Goal: Task Accomplishment & Management: Use online tool/utility

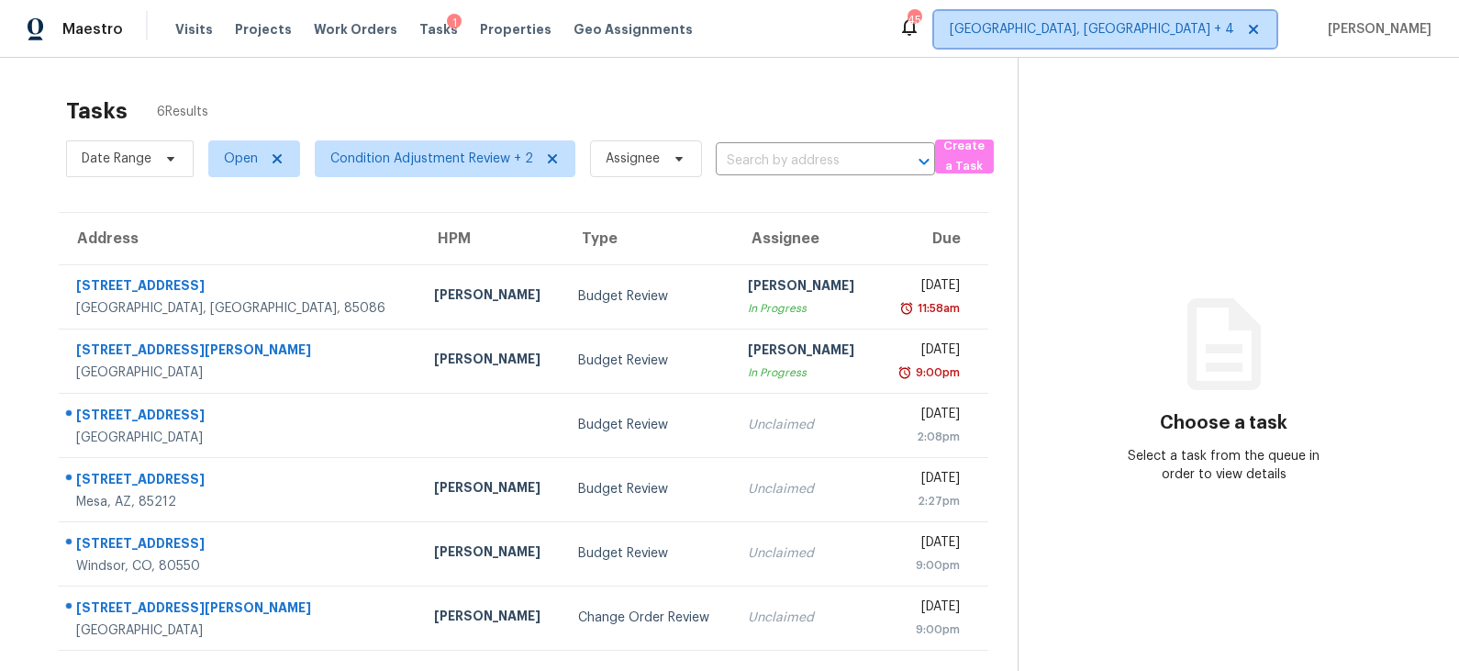
click at [1232, 32] on span "[GEOGRAPHIC_DATA], [GEOGRAPHIC_DATA] + 4" at bounding box center [1092, 29] width 285 height 18
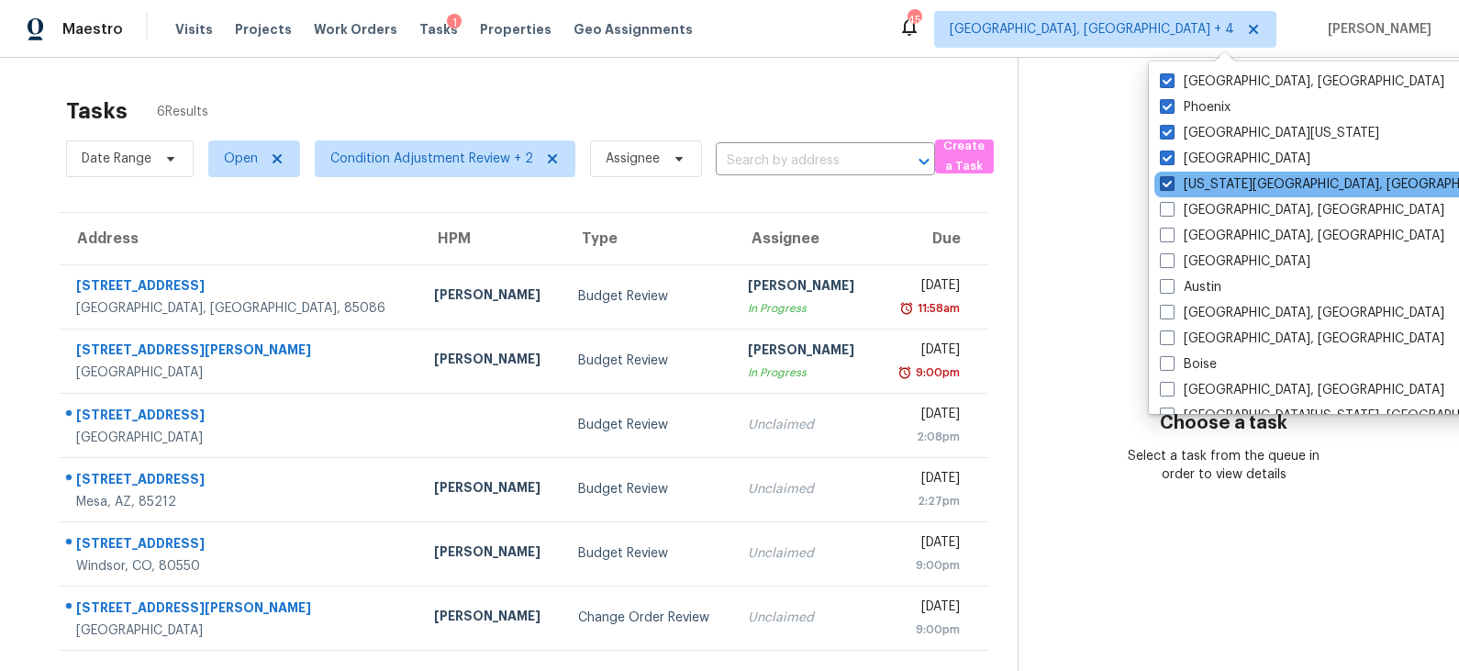
click at [1218, 189] on label "Colorado Springs, CO" at bounding box center [1336, 184] width 353 height 18
click at [1172, 187] on input "Colorado Springs, CO" at bounding box center [1166, 181] width 12 height 12
checkbox input "false"
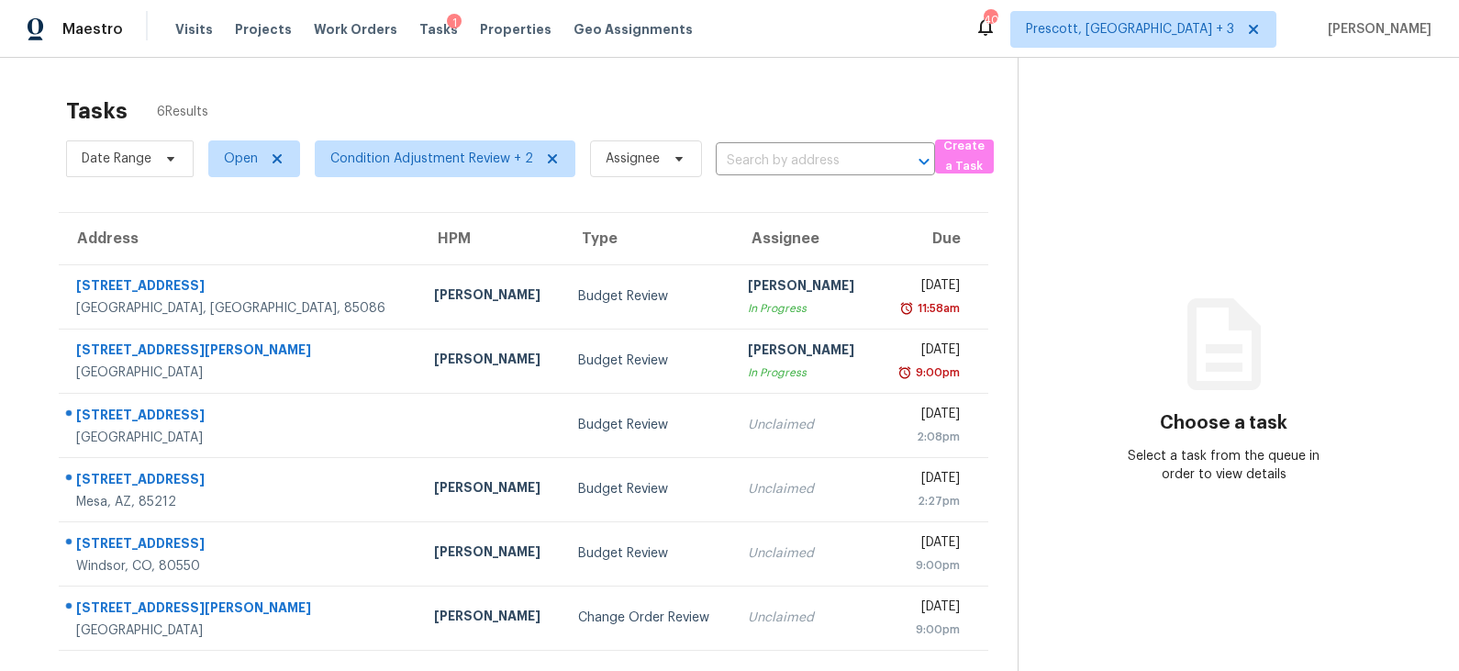
click at [977, 87] on div "Tasks 6 Results" at bounding box center [542, 111] width 952 height 48
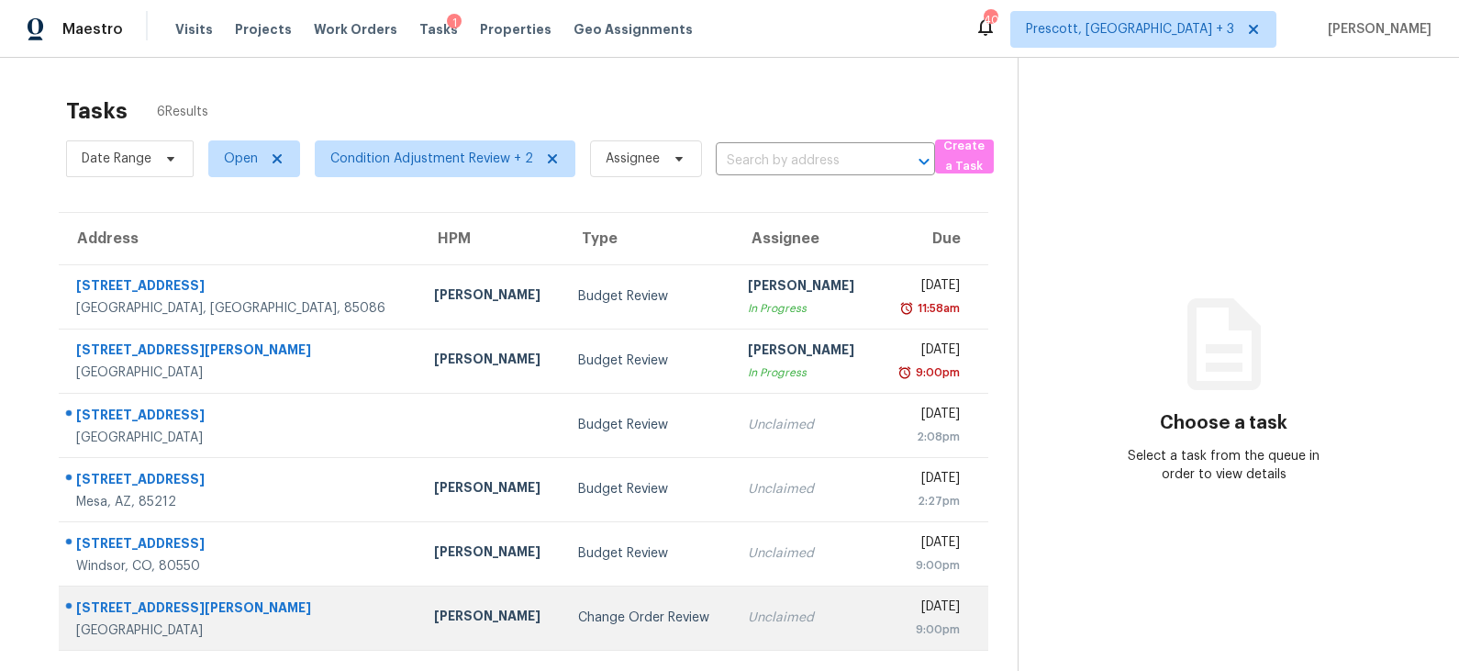
click at [733, 598] on td "Unclaimed" at bounding box center [804, 618] width 143 height 64
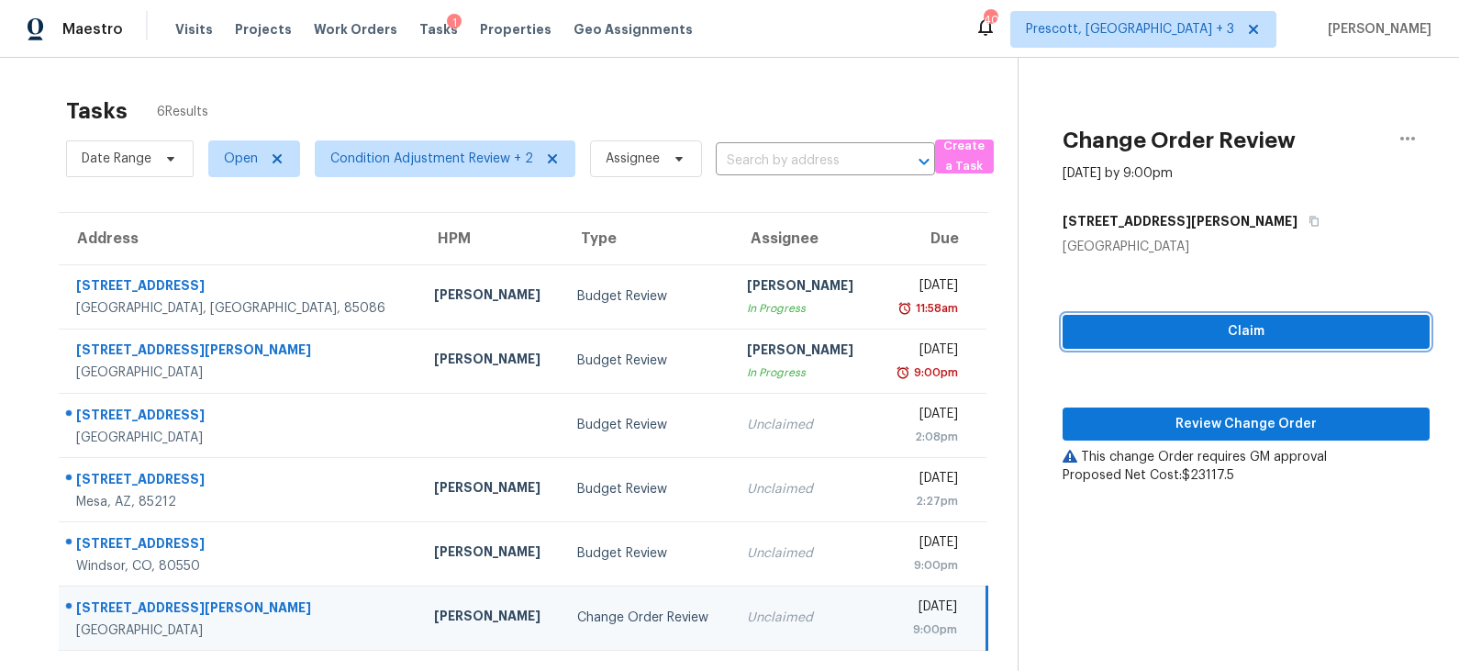
click at [1238, 329] on span "Claim" at bounding box center [1246, 331] width 338 height 23
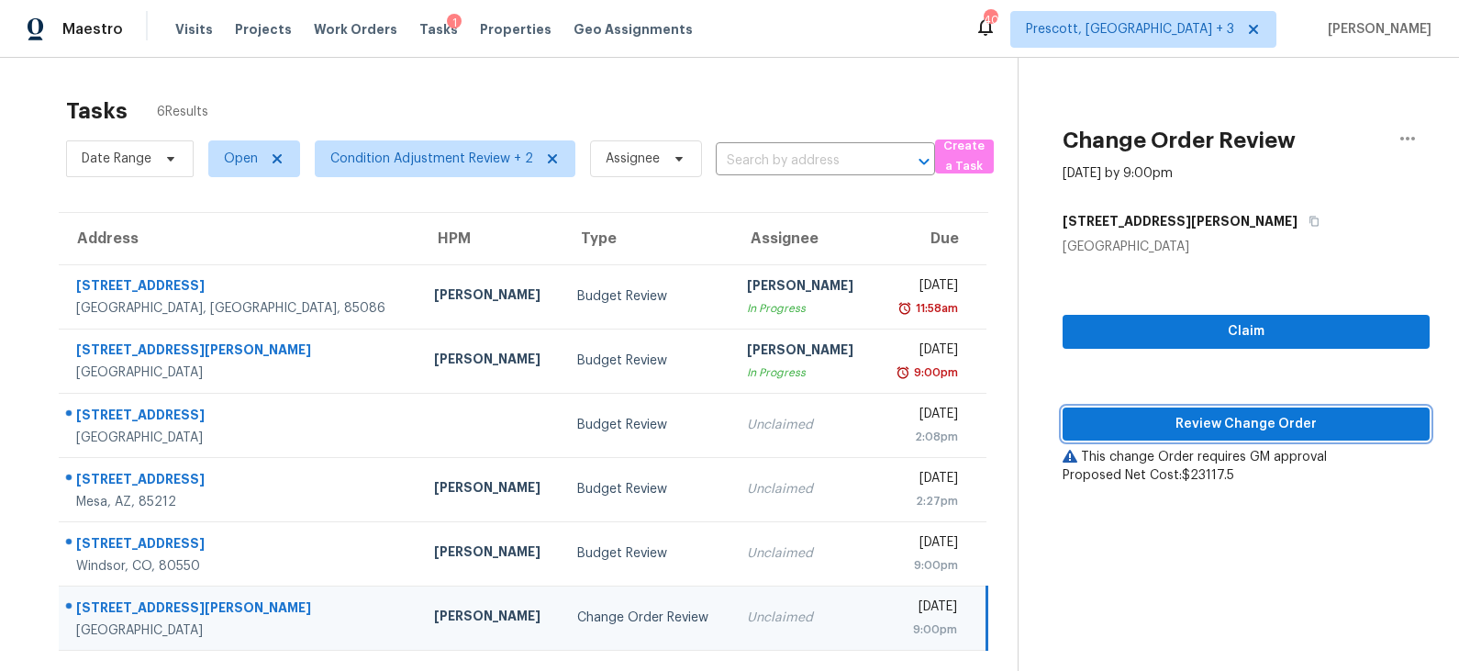
click at [1198, 418] on span "Review Change Order" at bounding box center [1246, 424] width 338 height 23
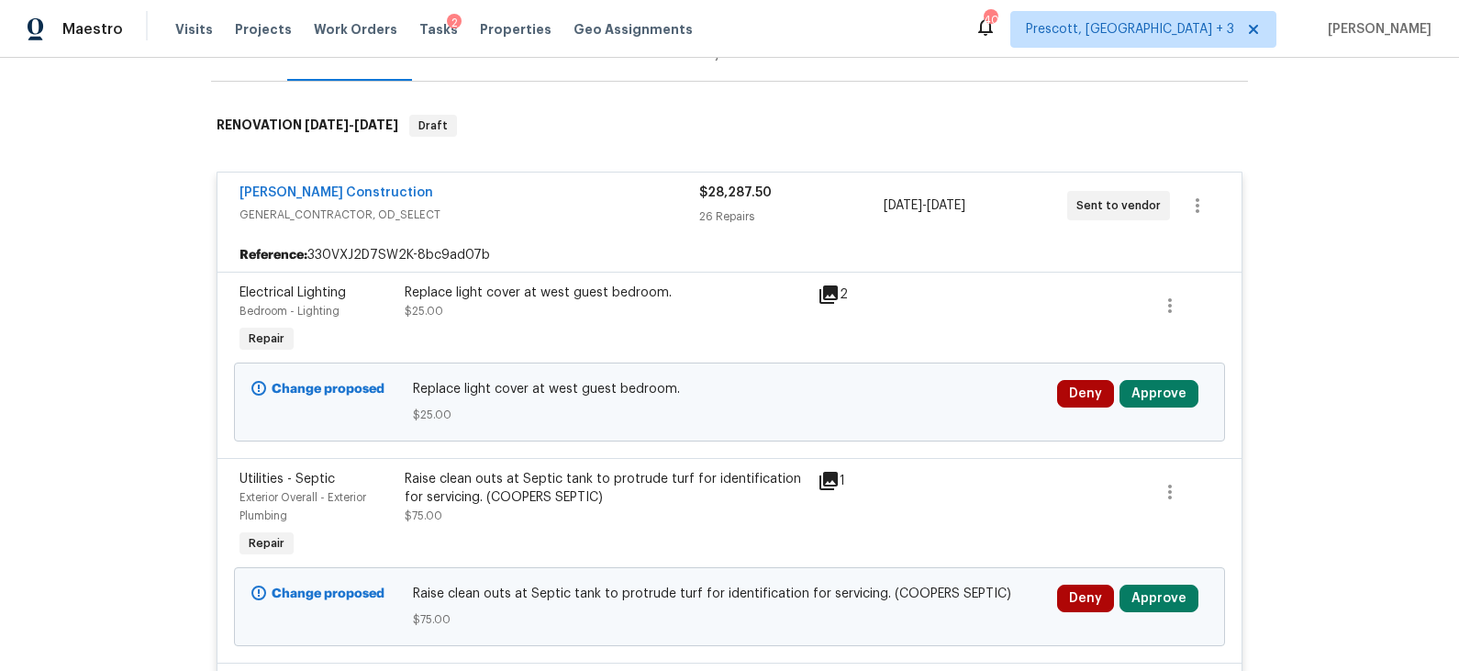
scroll to position [257, 0]
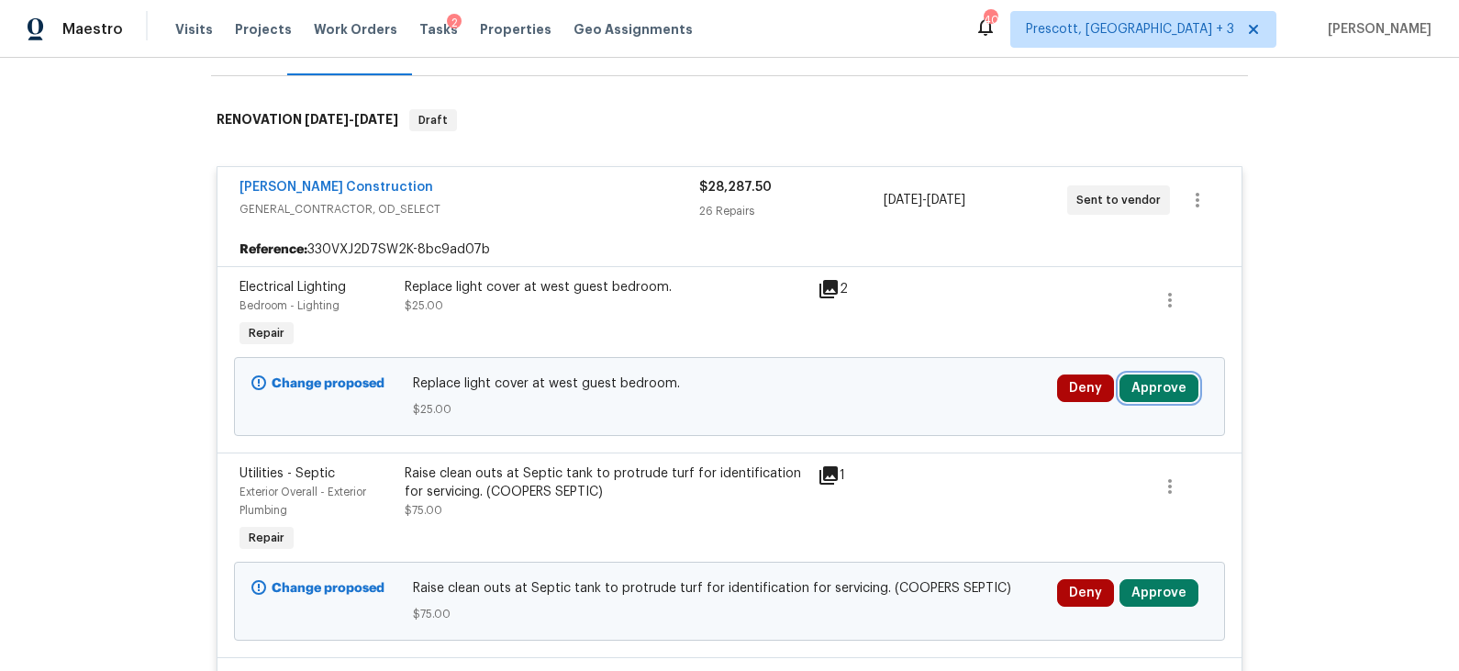
click at [1155, 391] on button "Approve" at bounding box center [1159, 388] width 79 height 28
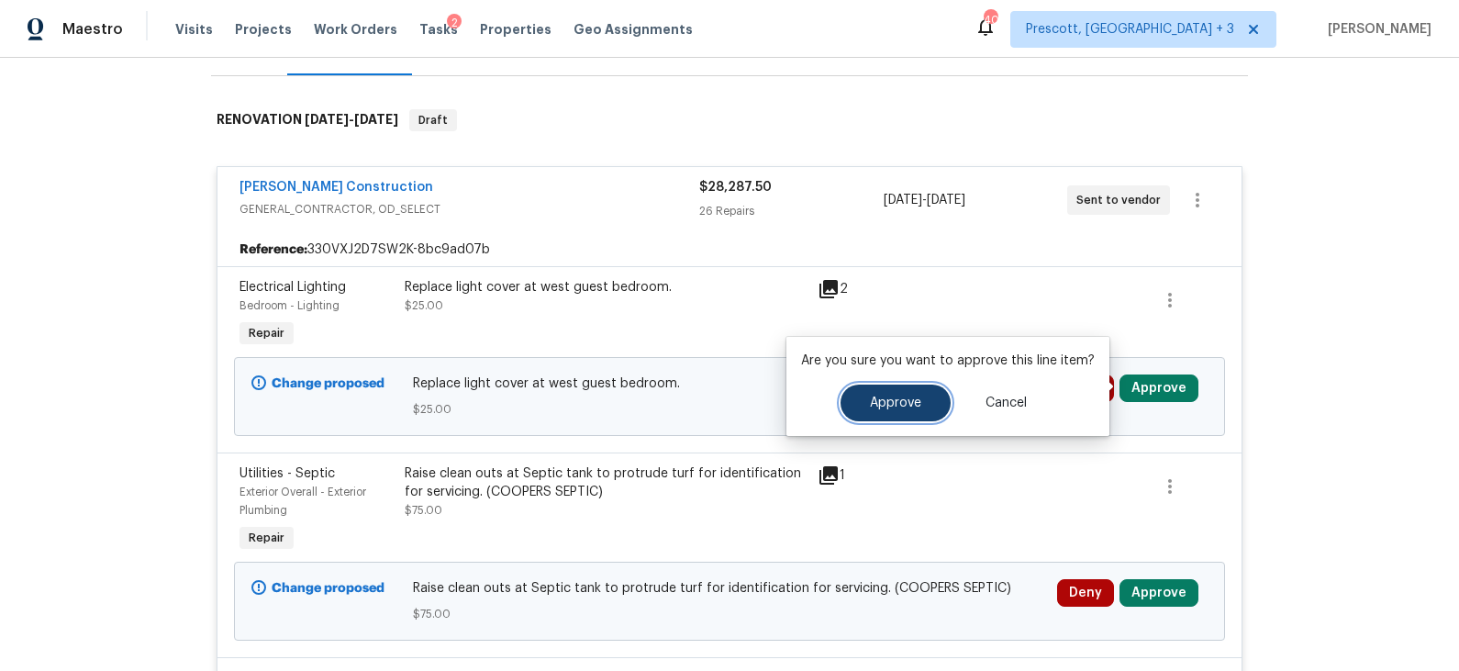
click at [920, 407] on button "Approve" at bounding box center [896, 403] width 110 height 37
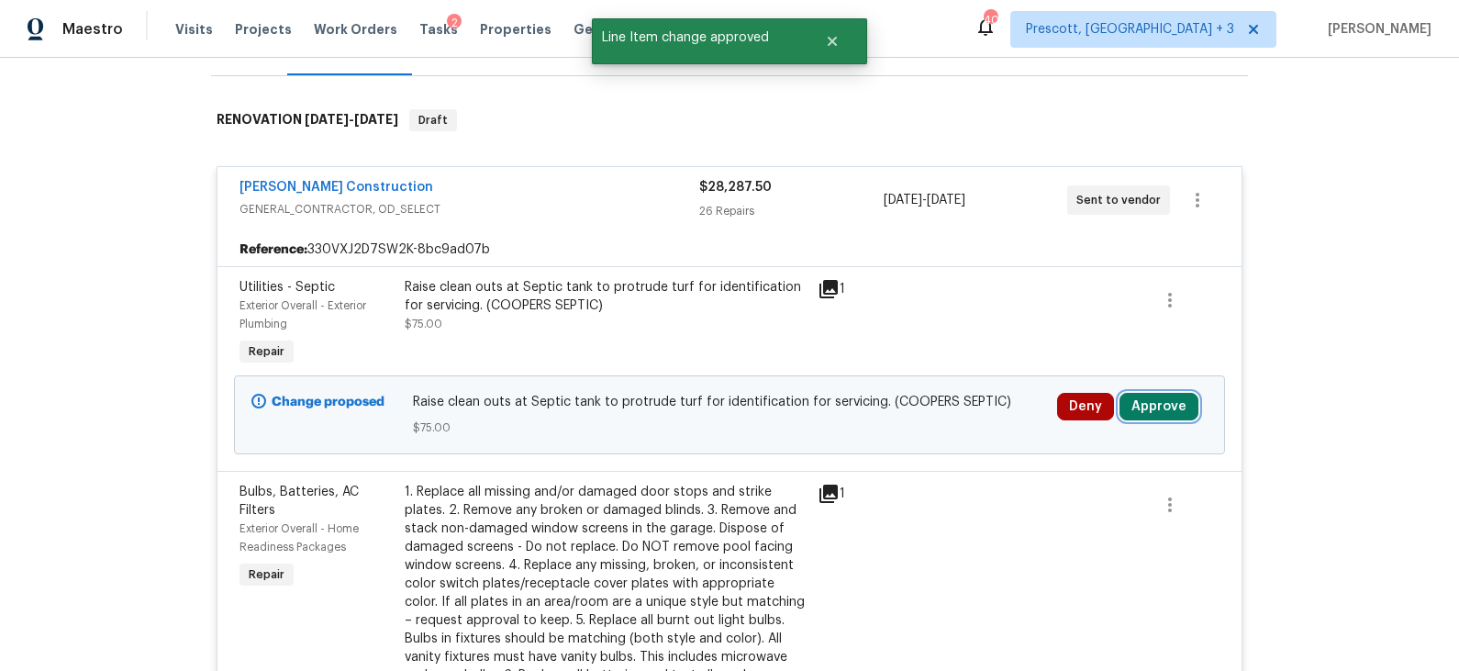
click at [1155, 399] on button "Approve" at bounding box center [1159, 407] width 79 height 28
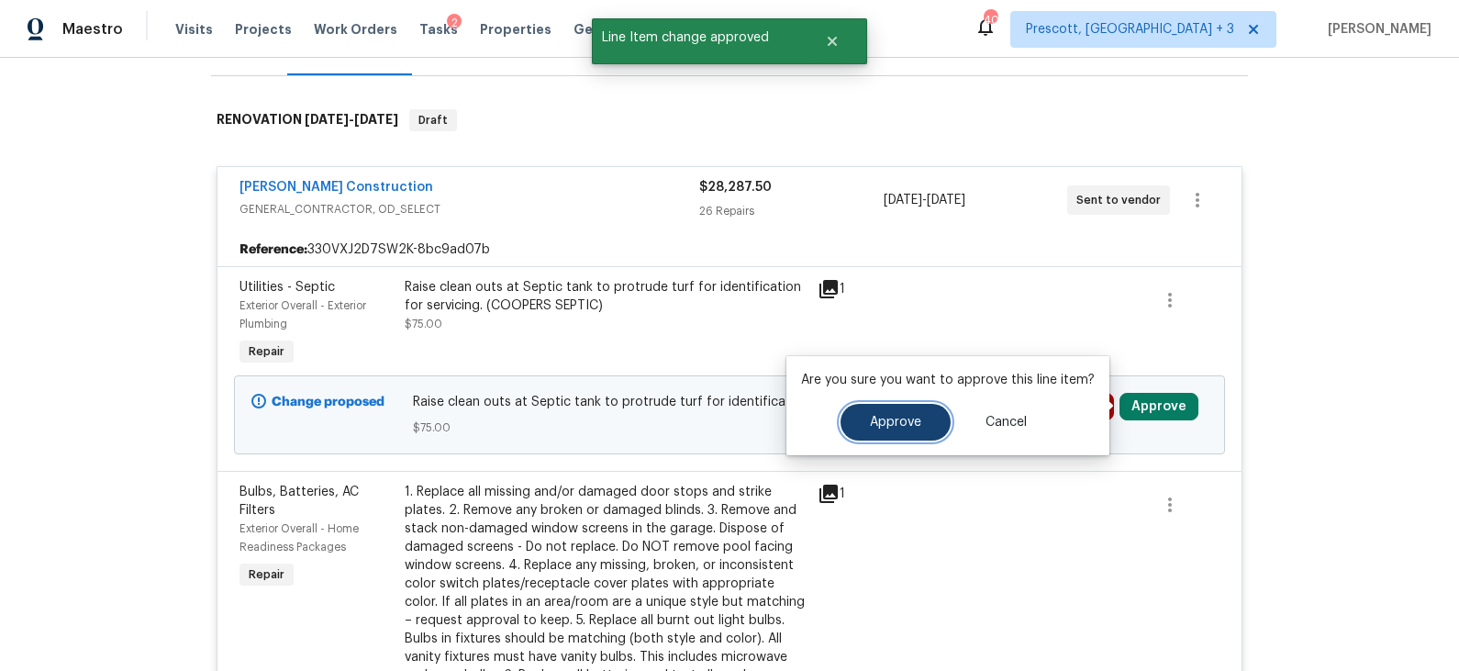
click at [889, 424] on span "Approve" at bounding box center [895, 423] width 51 height 14
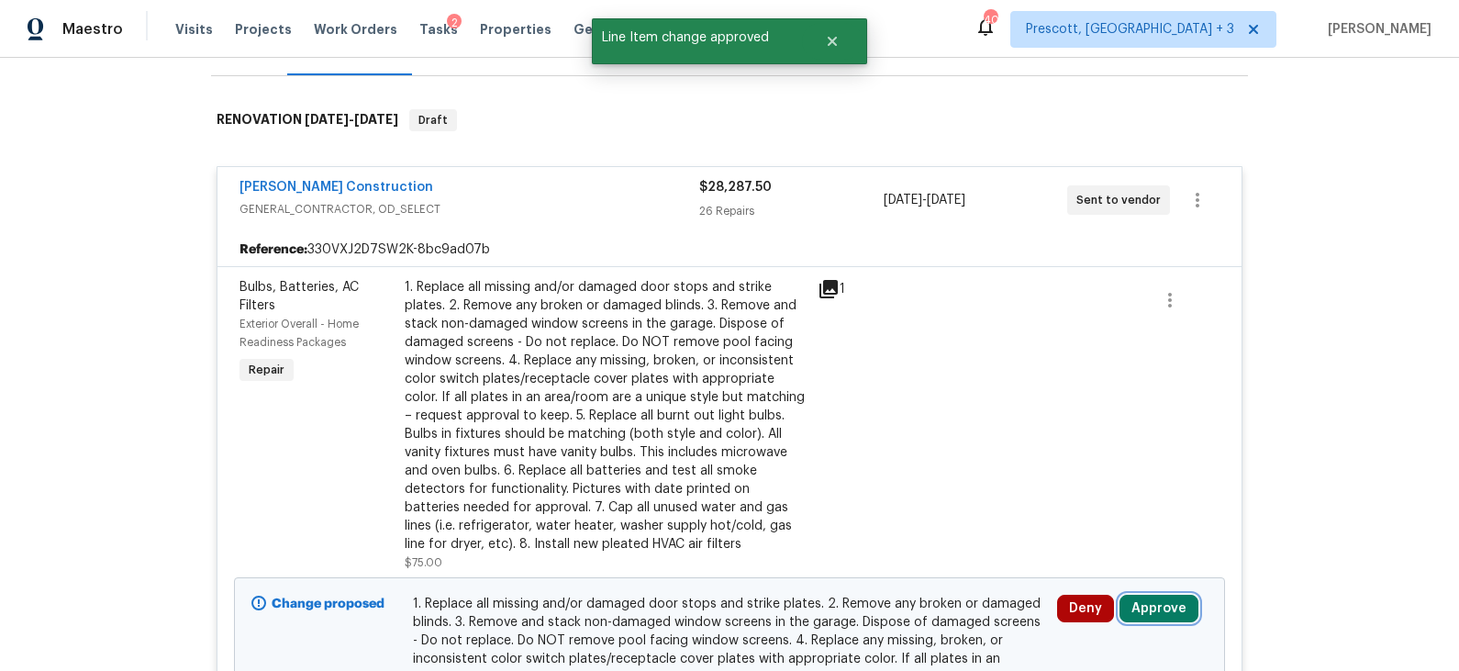
click at [1150, 604] on button "Approve" at bounding box center [1159, 609] width 79 height 28
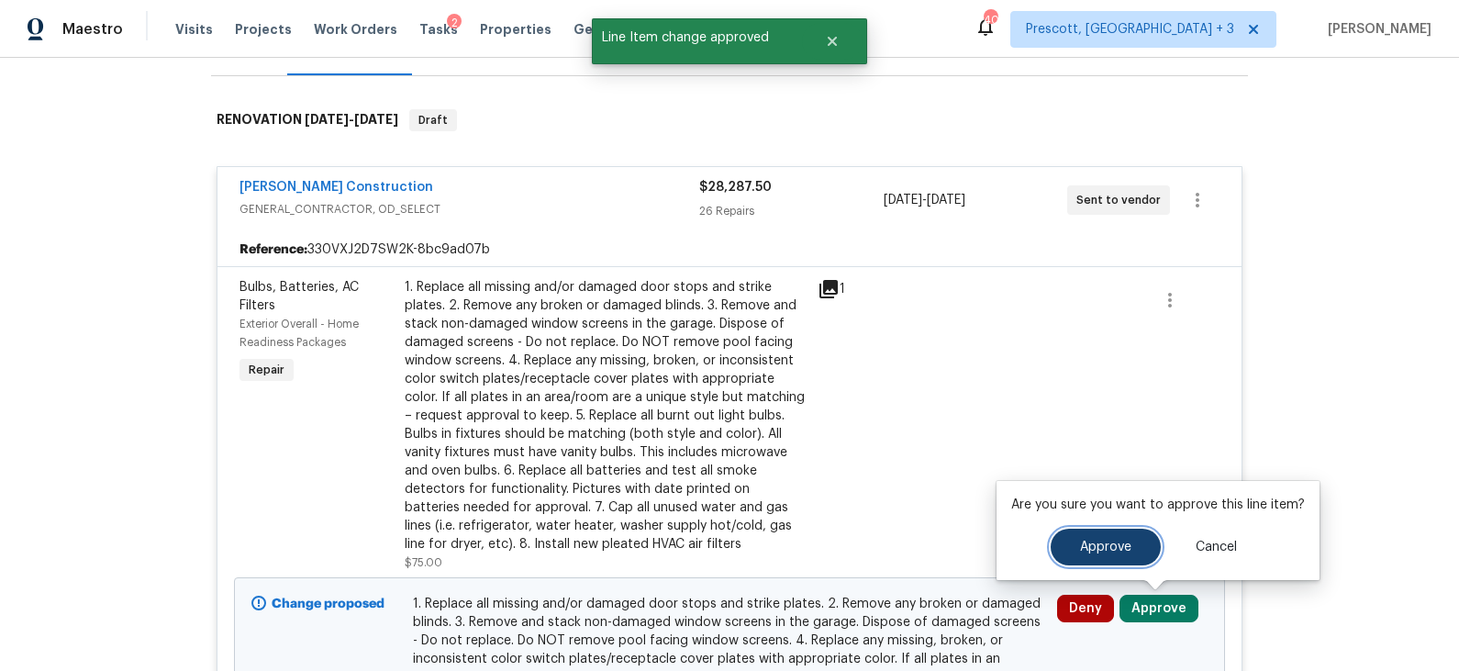
click at [1090, 547] on span "Approve" at bounding box center [1105, 548] width 51 height 14
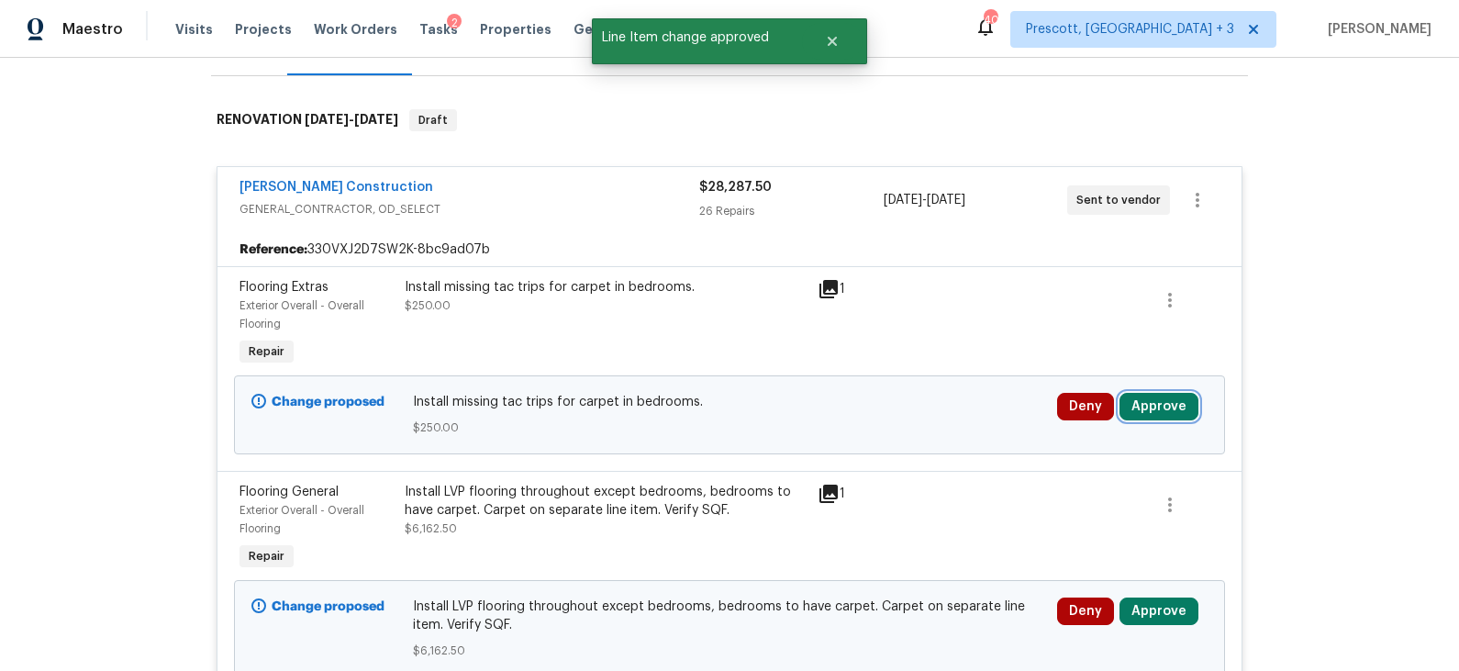
click at [1141, 401] on button "Approve" at bounding box center [1159, 407] width 79 height 28
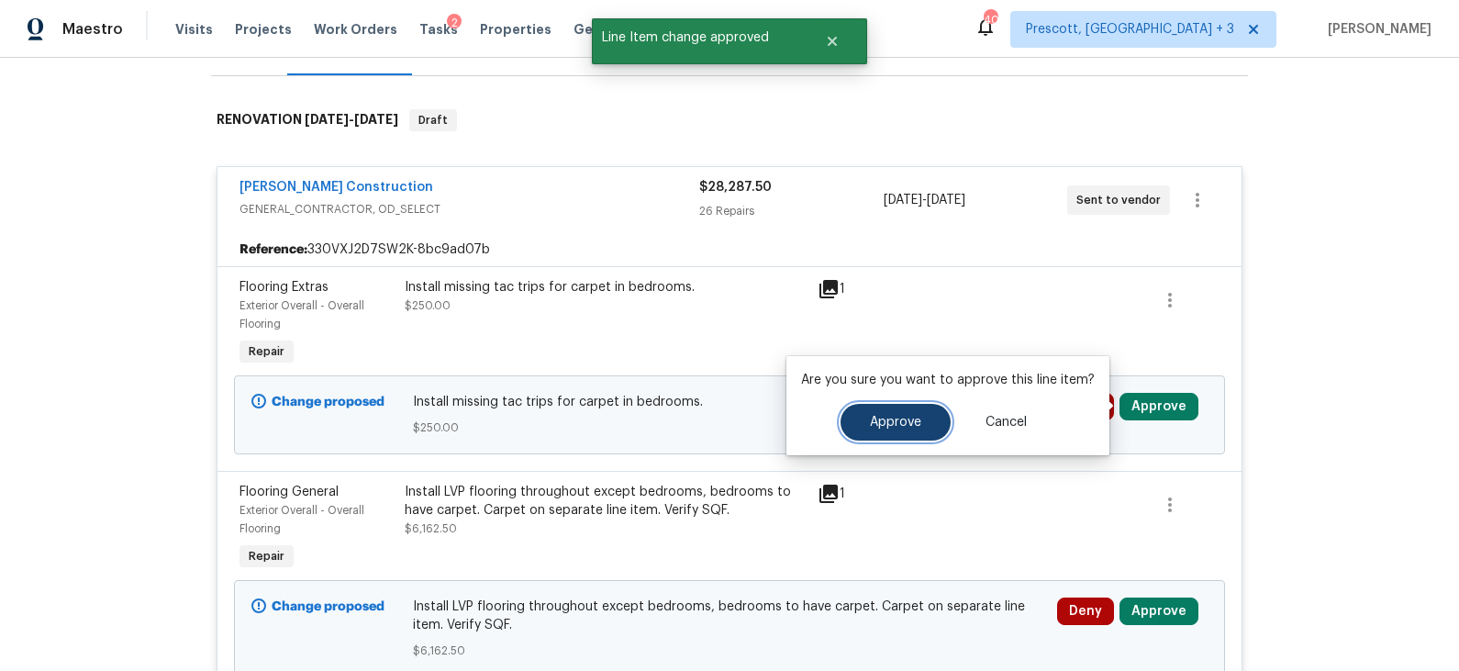
click at [921, 425] on button "Approve" at bounding box center [896, 422] width 110 height 37
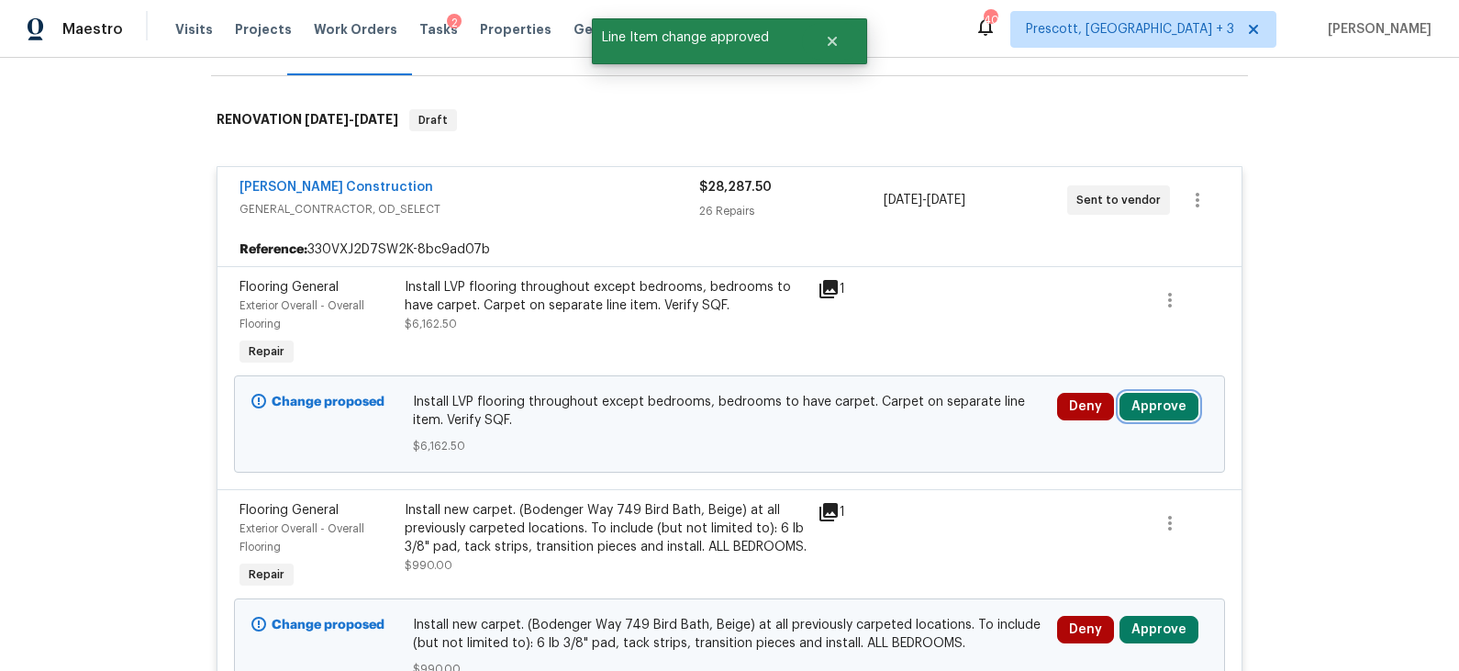
click at [1147, 410] on button "Approve" at bounding box center [1159, 407] width 79 height 28
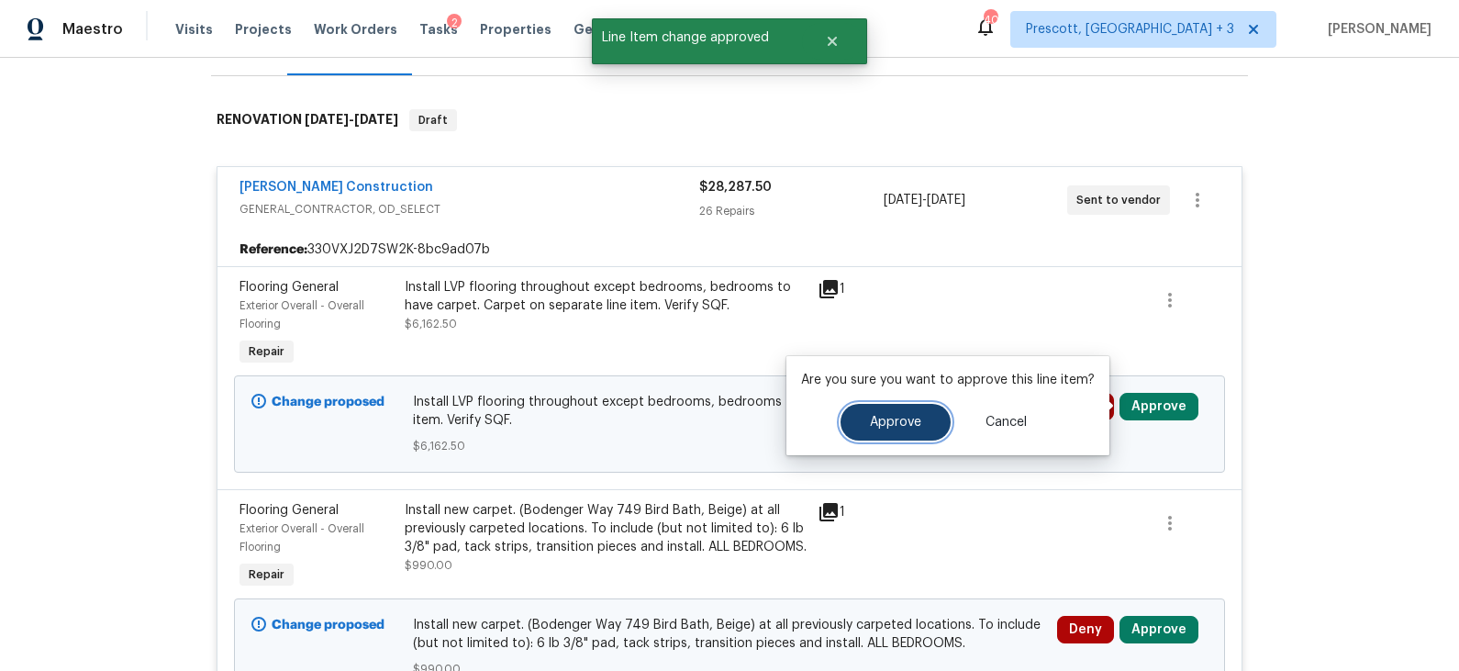
click at [892, 418] on span "Approve" at bounding box center [895, 423] width 51 height 14
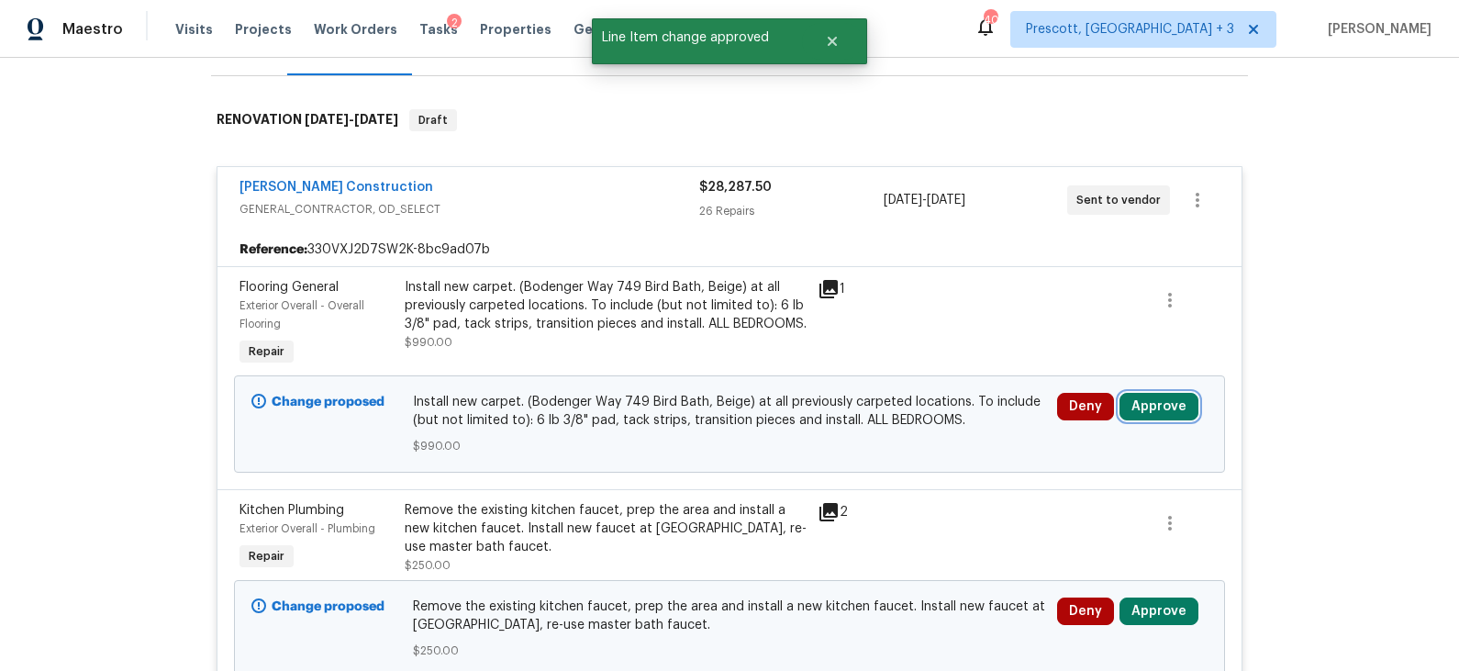
click at [1145, 399] on button "Approve" at bounding box center [1159, 407] width 79 height 28
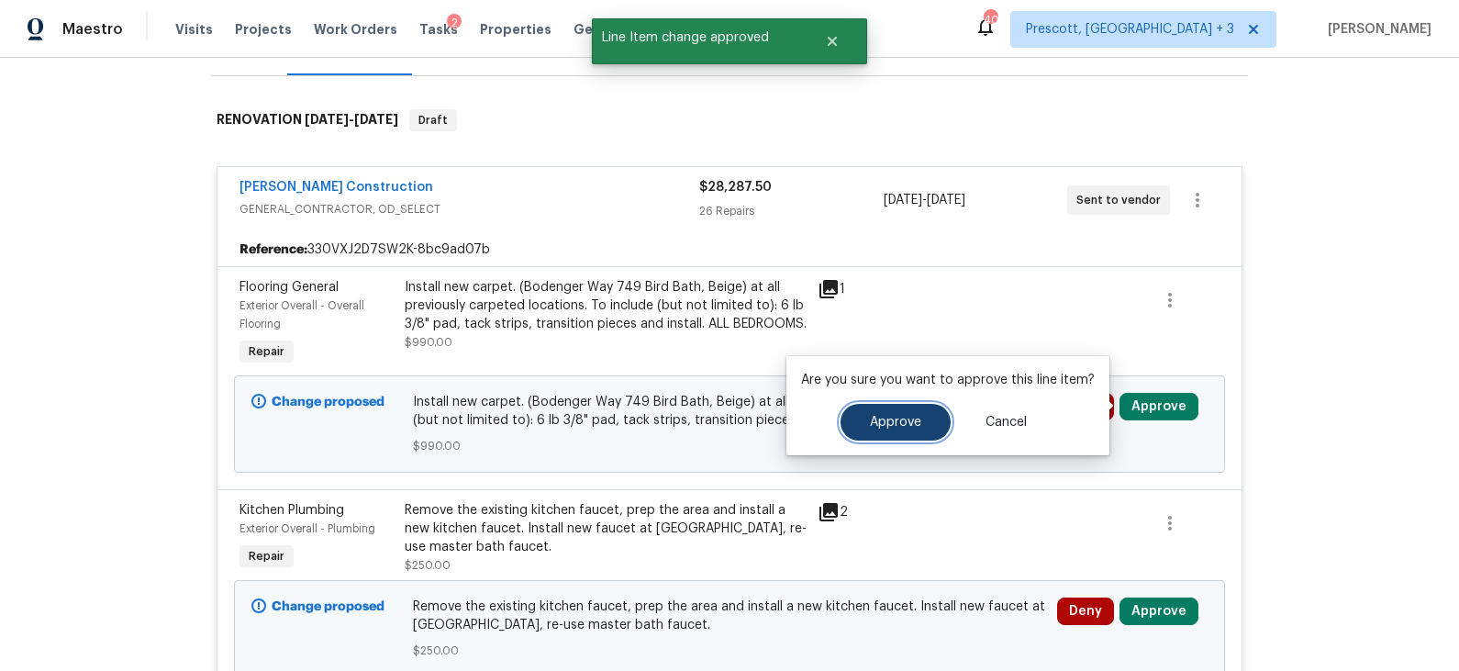
click at [911, 425] on span "Approve" at bounding box center [895, 423] width 51 height 14
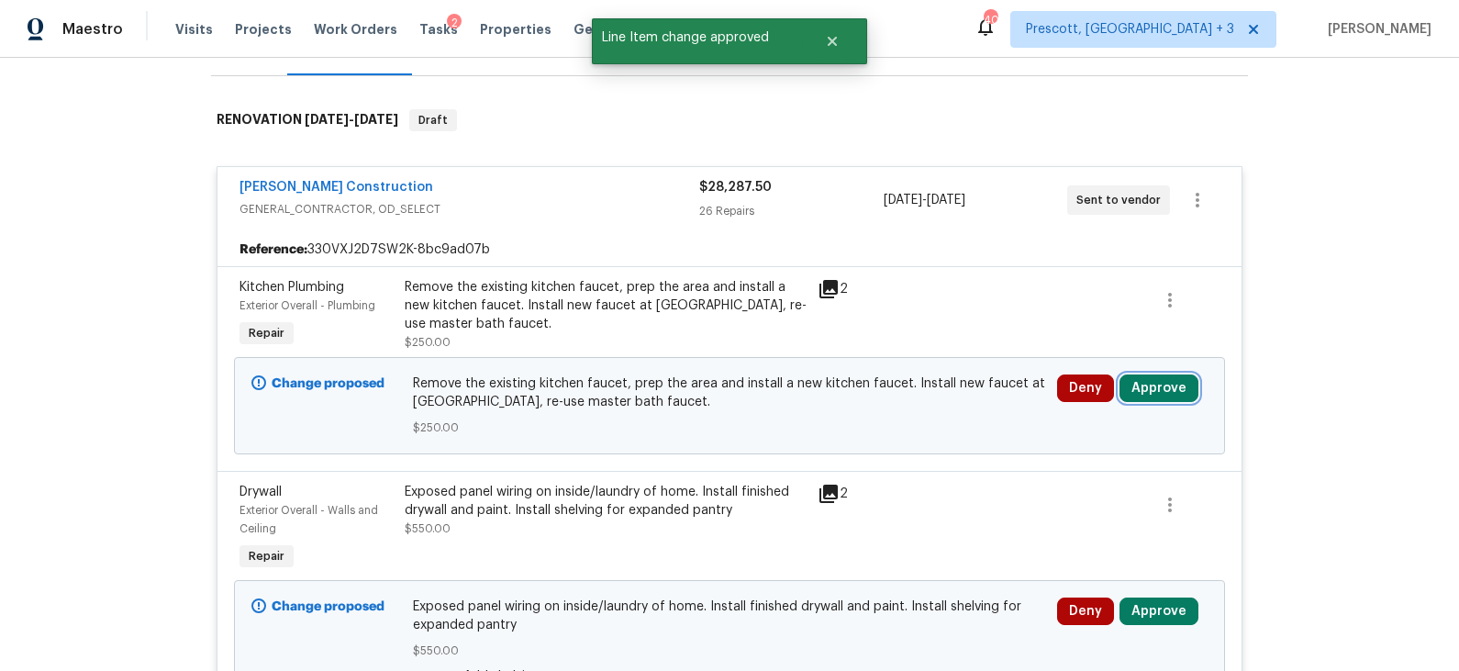
click at [1148, 386] on button "Approve" at bounding box center [1159, 388] width 79 height 28
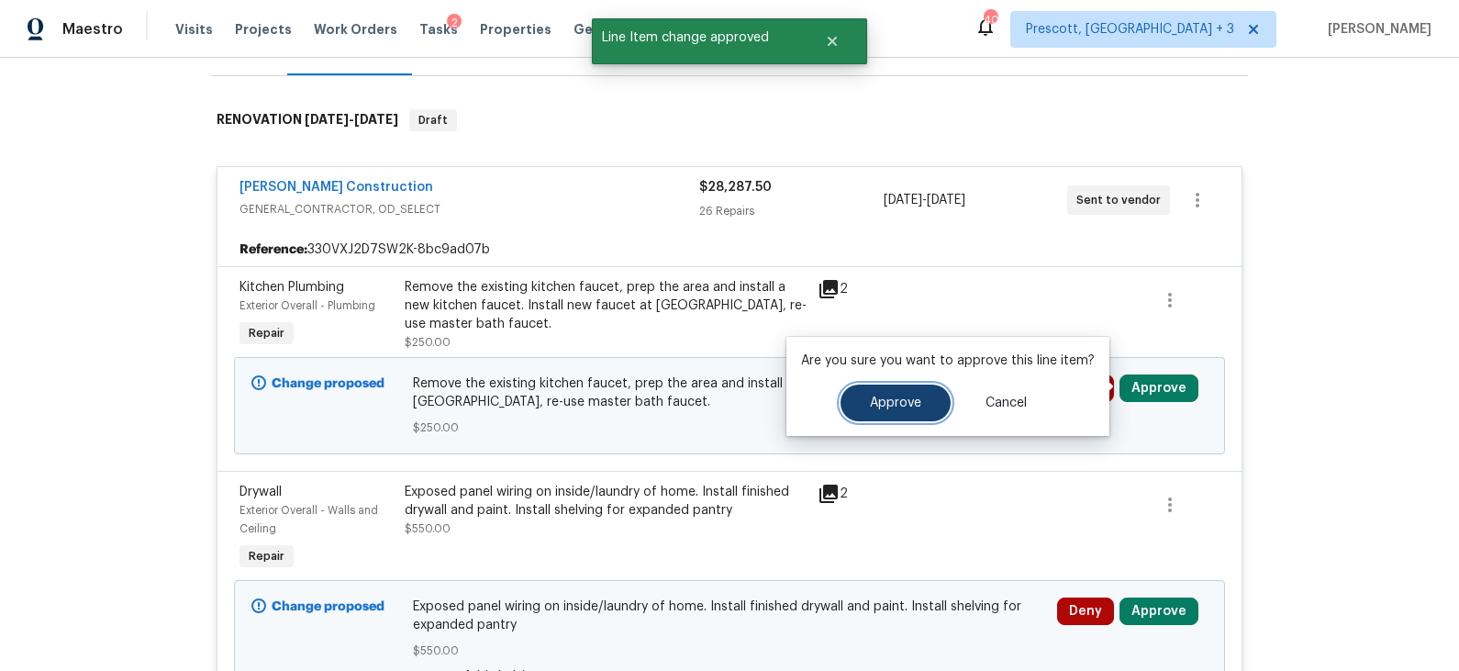
click at [903, 401] on span "Approve" at bounding box center [895, 403] width 51 height 14
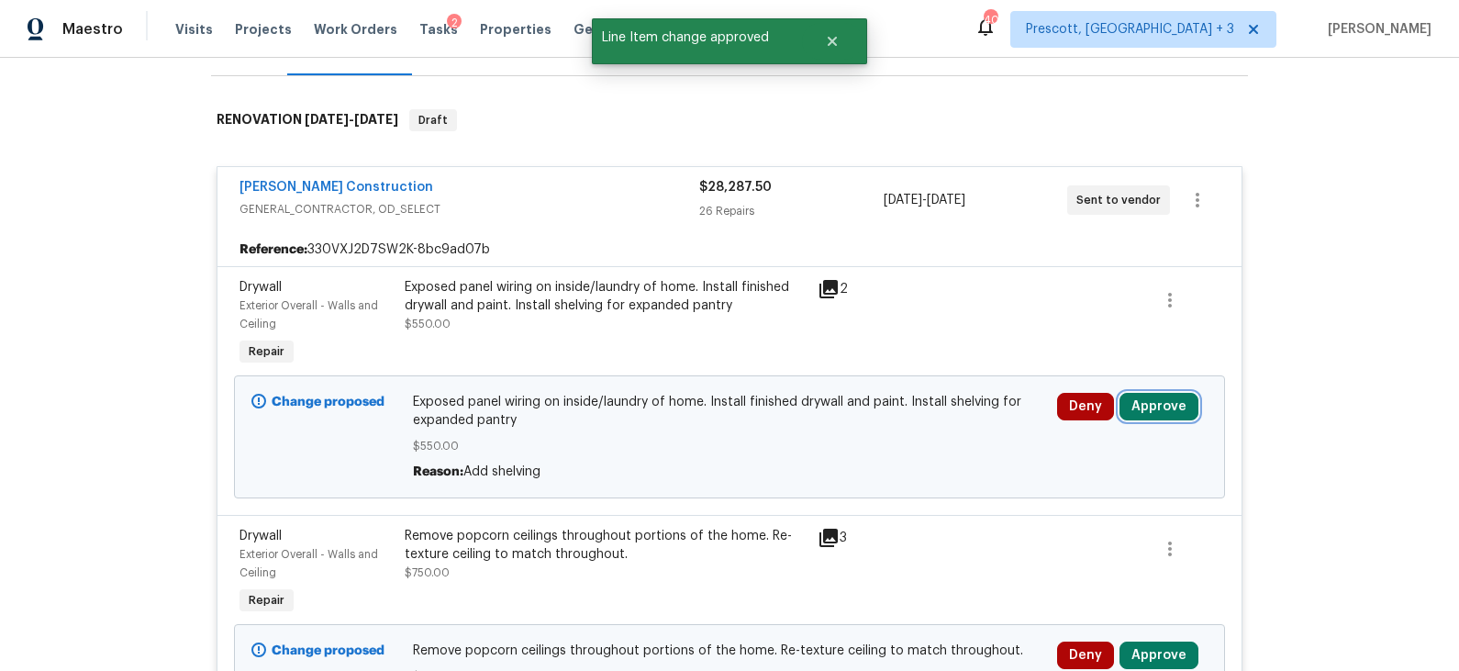
click at [1152, 407] on button "Approve" at bounding box center [1159, 407] width 79 height 28
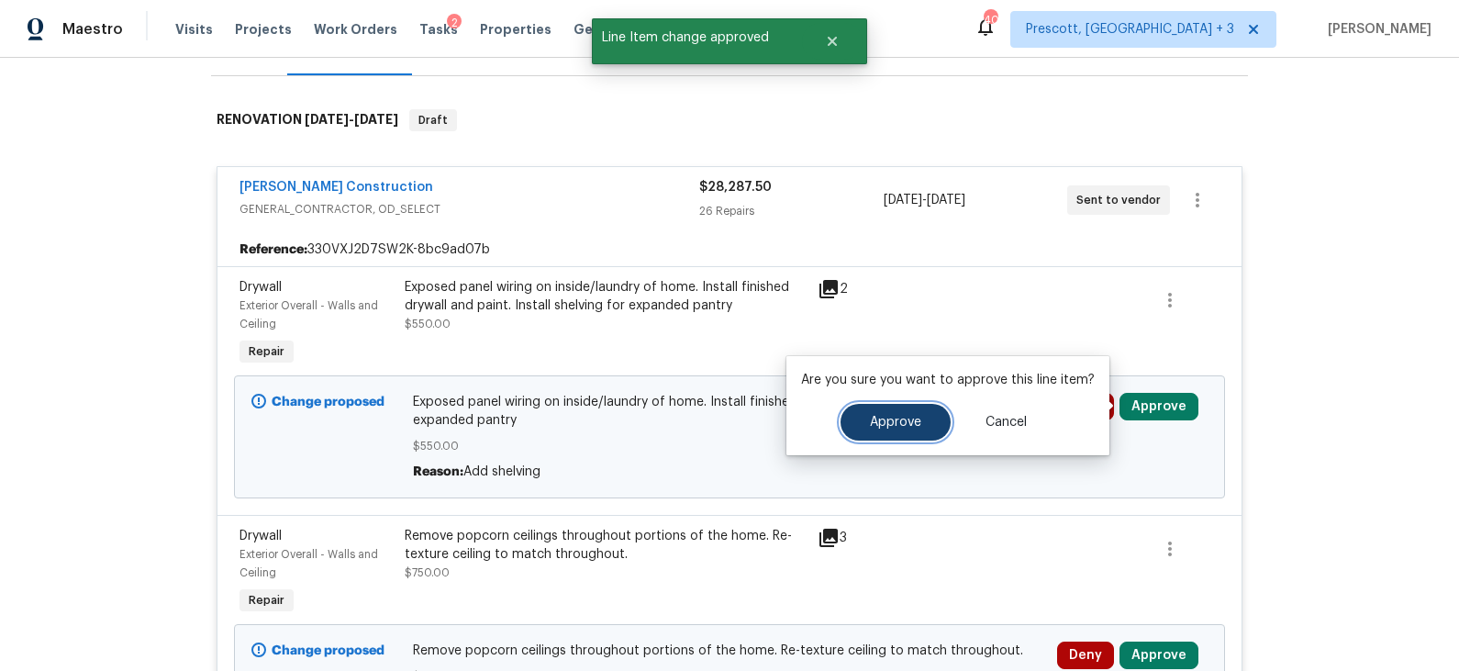
click at [898, 425] on span "Approve" at bounding box center [895, 423] width 51 height 14
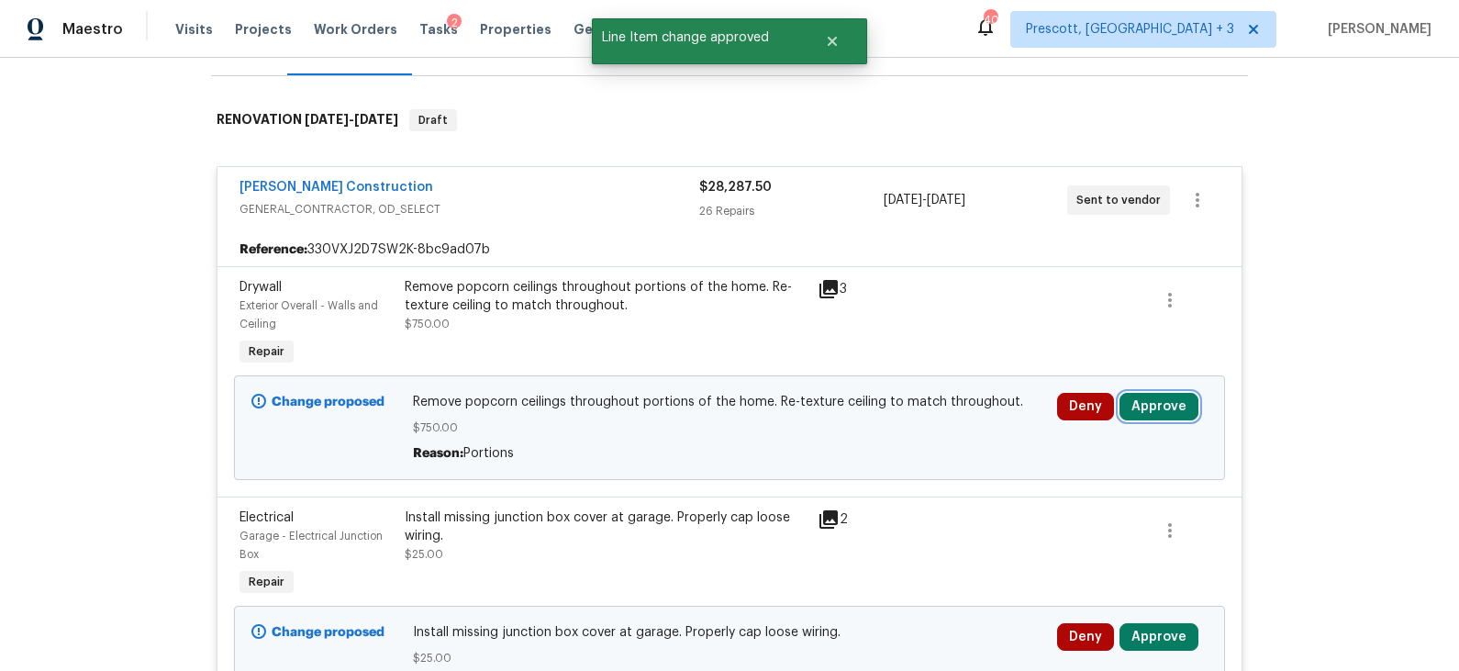
click at [1140, 405] on button "Approve" at bounding box center [1159, 407] width 79 height 28
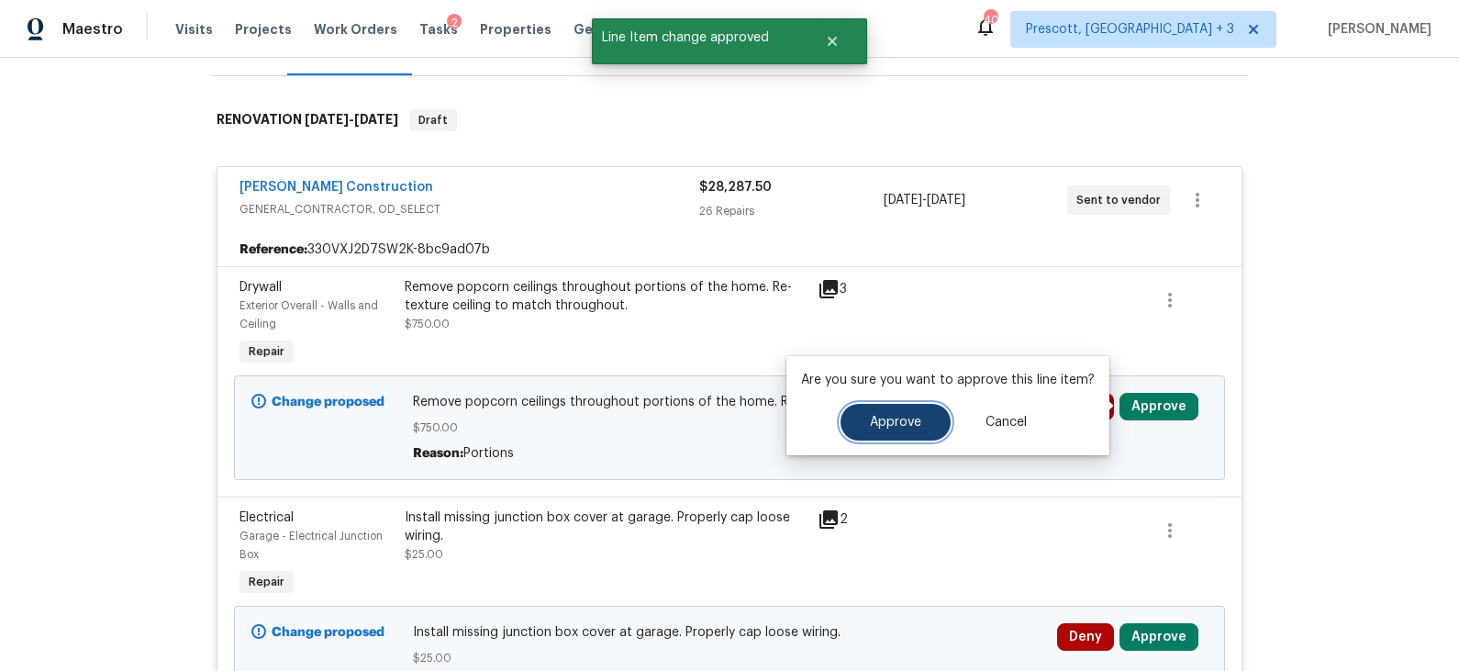
click at [920, 418] on button "Approve" at bounding box center [896, 422] width 110 height 37
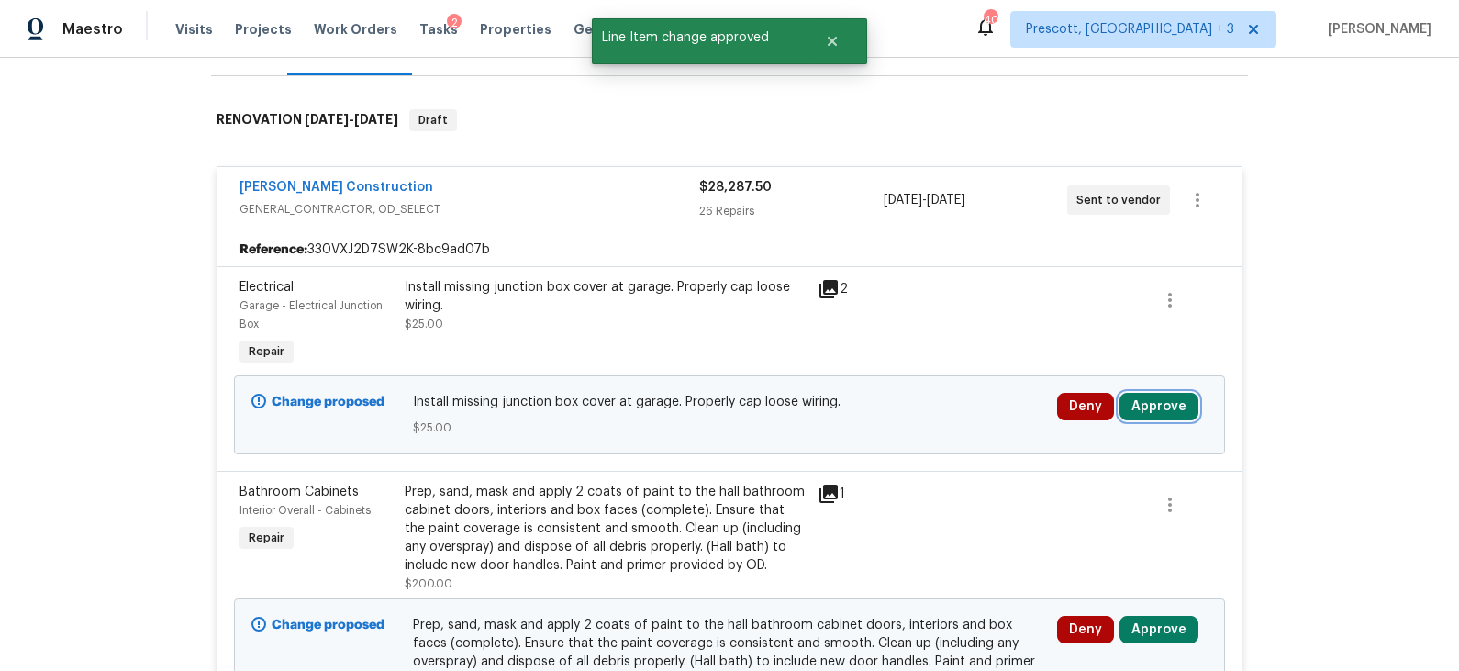
click at [1145, 408] on button "Approve" at bounding box center [1159, 407] width 79 height 28
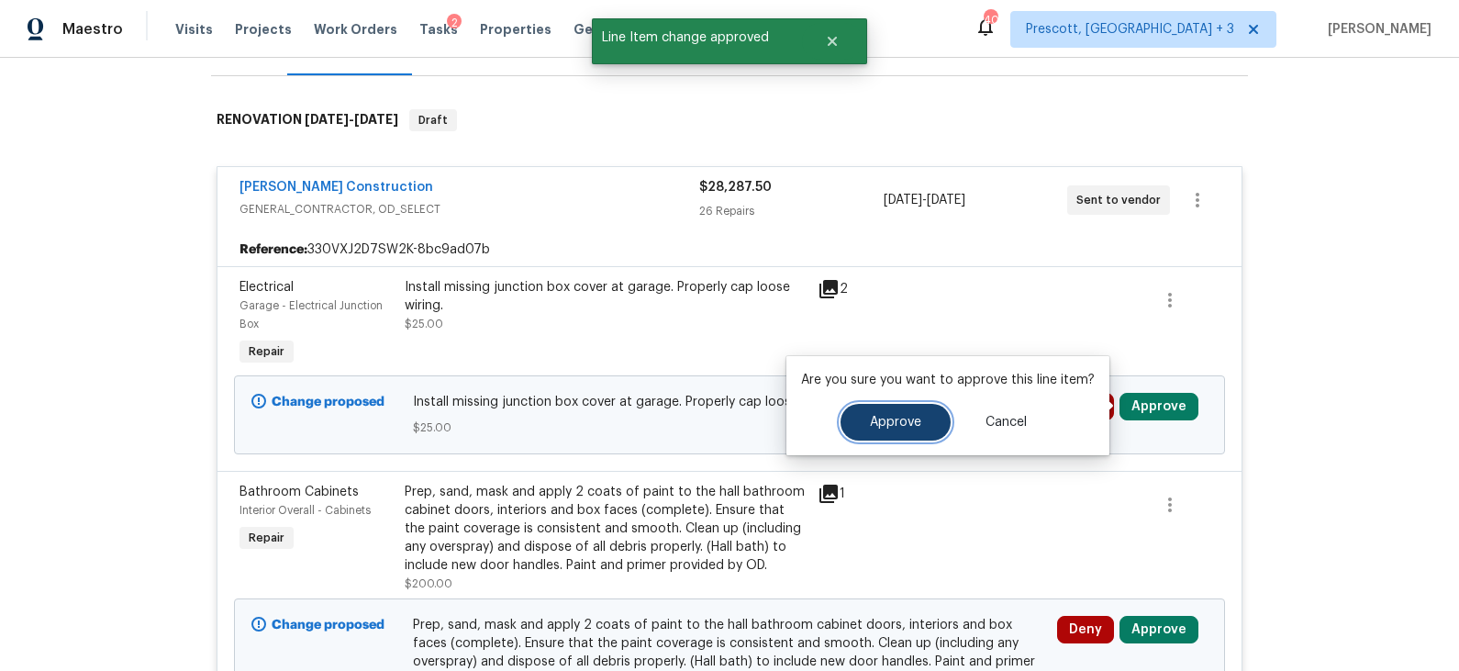
click at [917, 413] on button "Approve" at bounding box center [896, 422] width 110 height 37
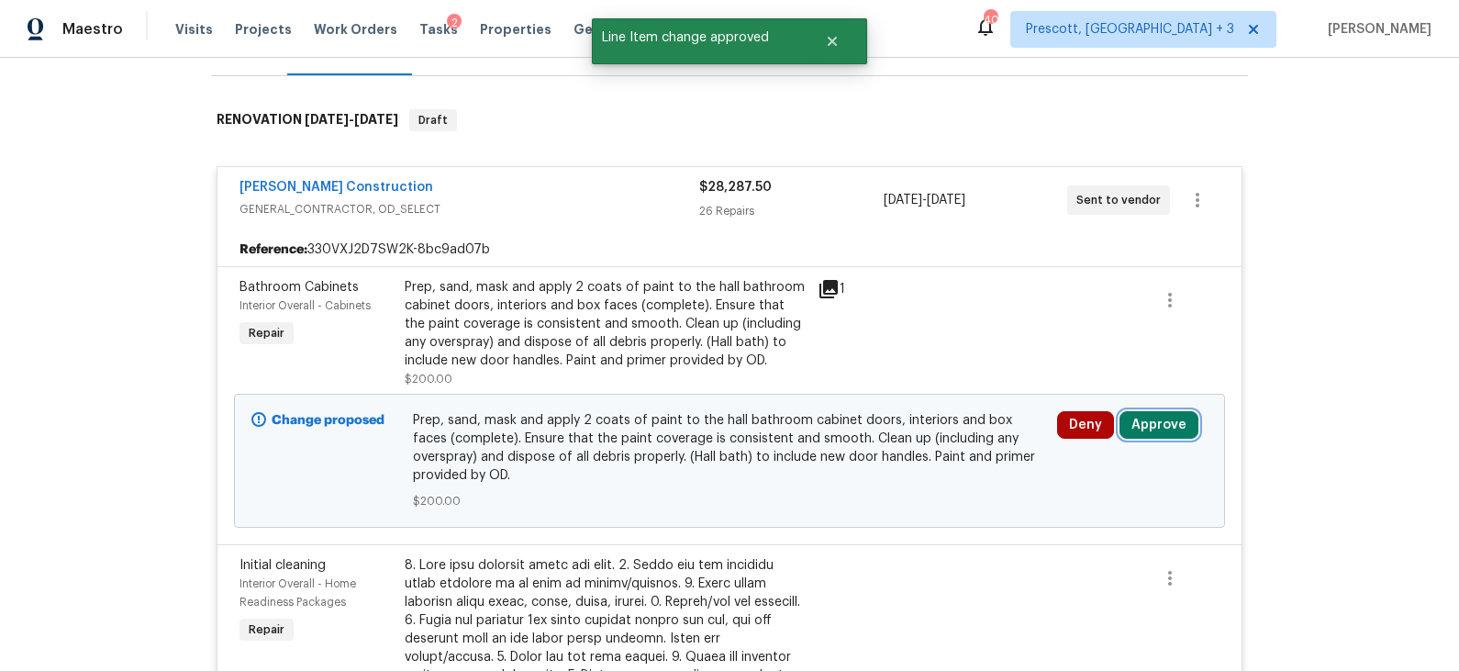
click at [1145, 423] on button "Approve" at bounding box center [1159, 425] width 79 height 28
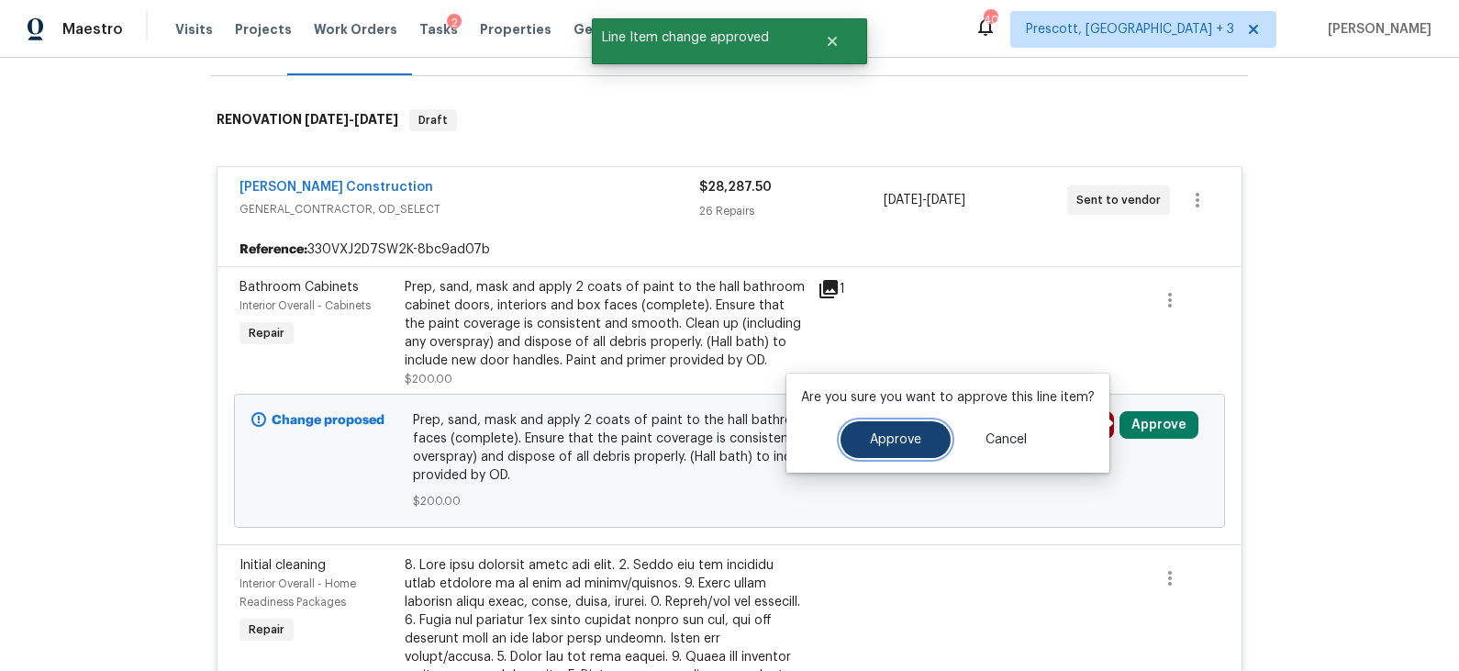
click at [889, 440] on span "Approve" at bounding box center [895, 440] width 51 height 14
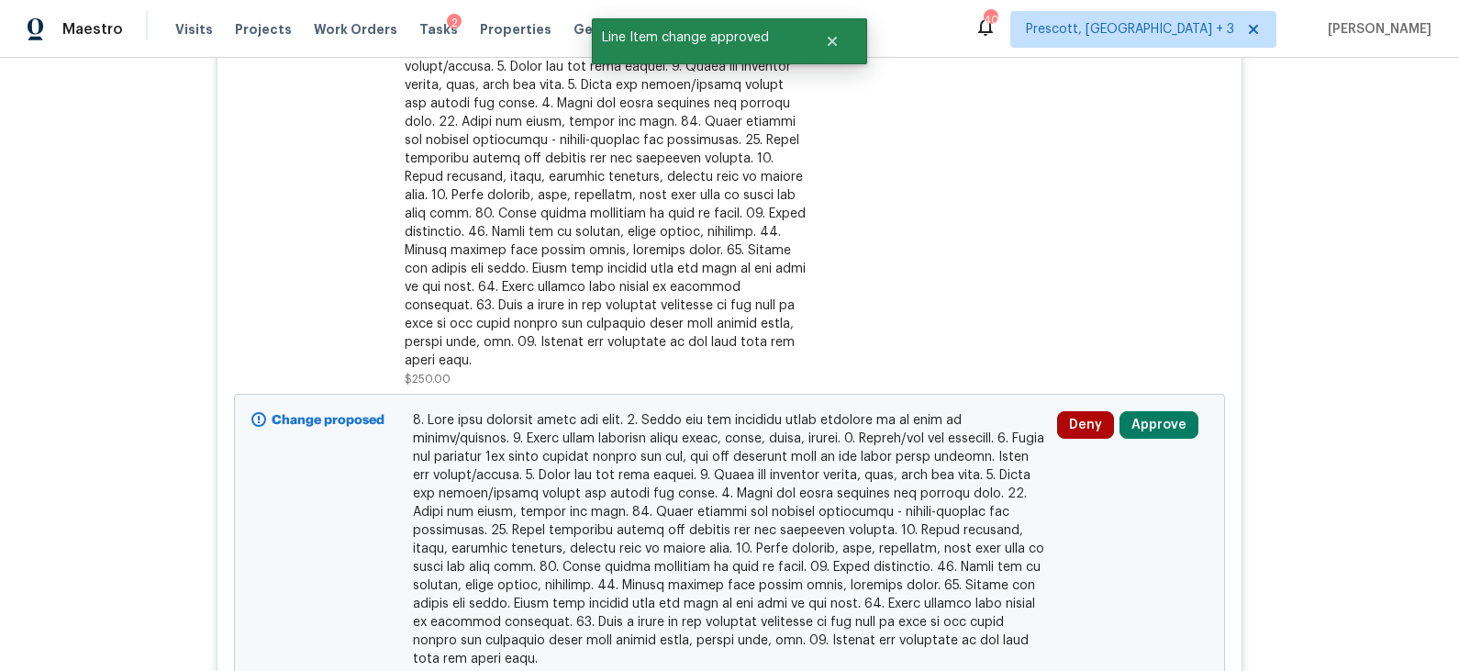
scroll to position [578, 0]
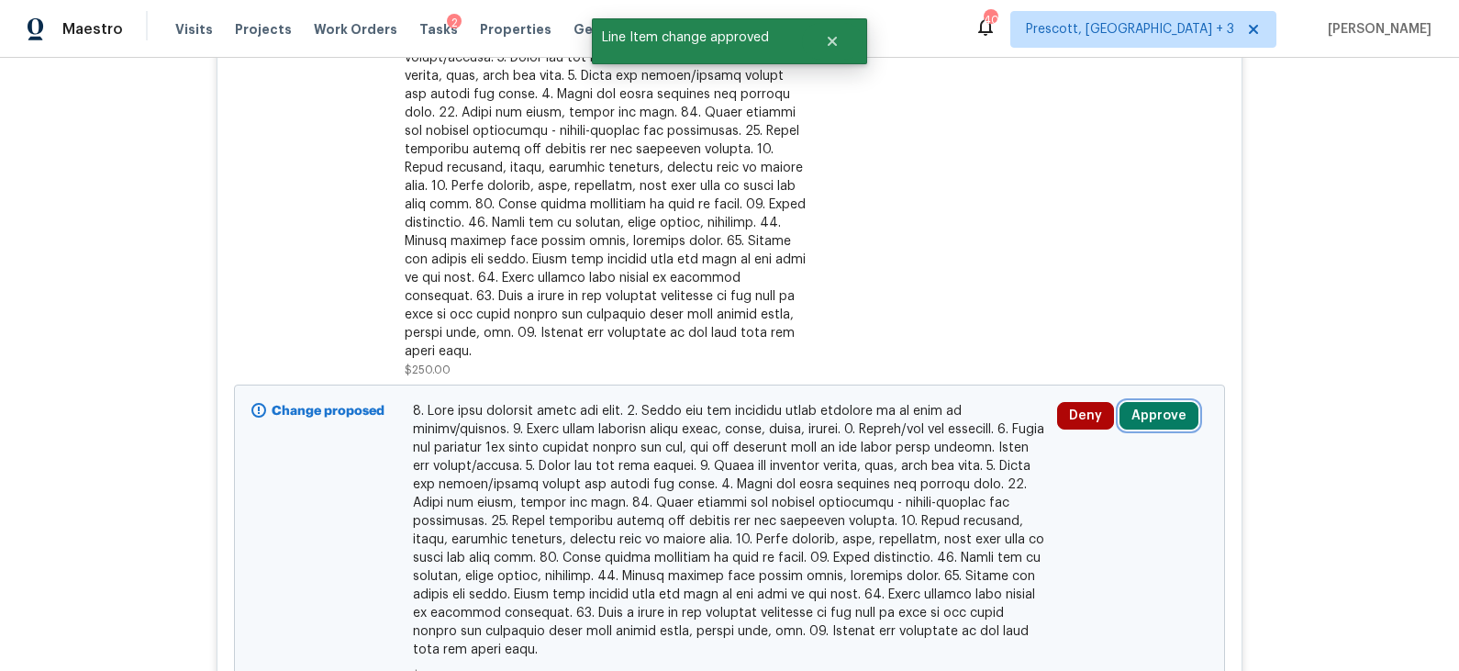
click at [1161, 402] on button "Approve" at bounding box center [1159, 416] width 79 height 28
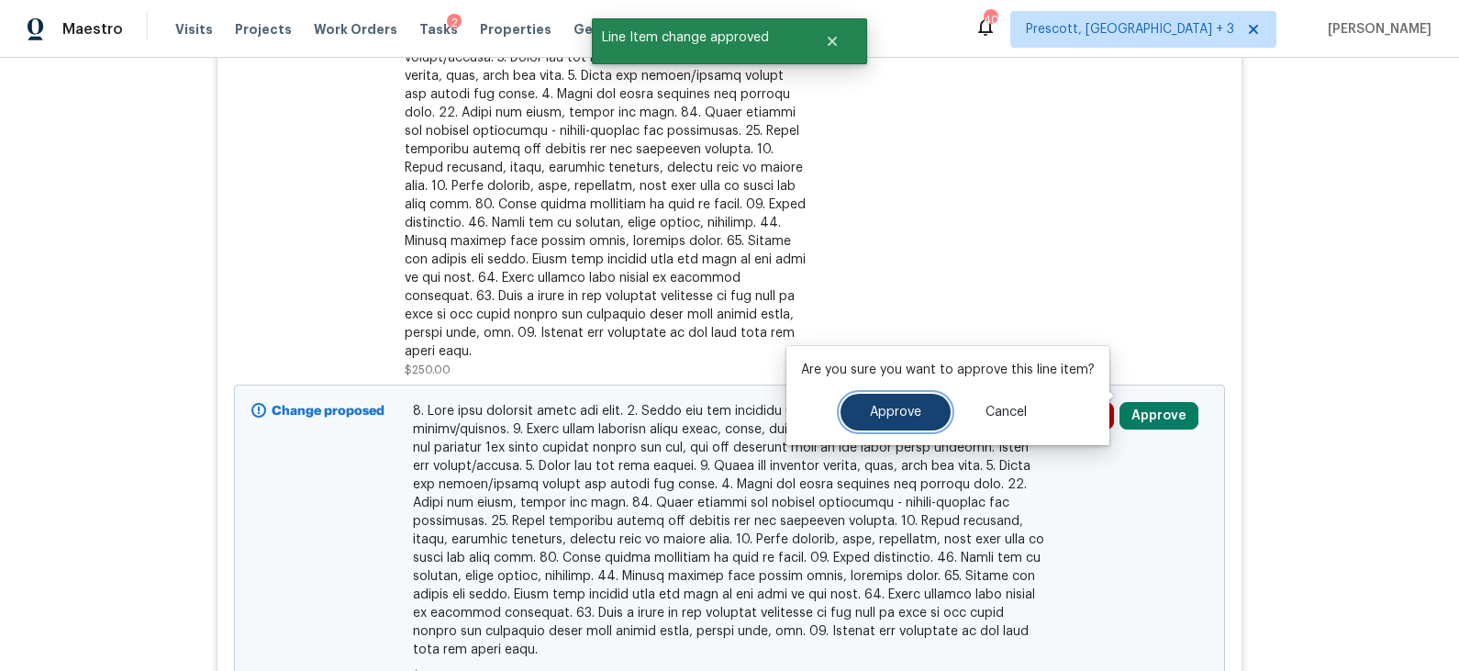
click at [908, 420] on button "Approve" at bounding box center [896, 412] width 110 height 37
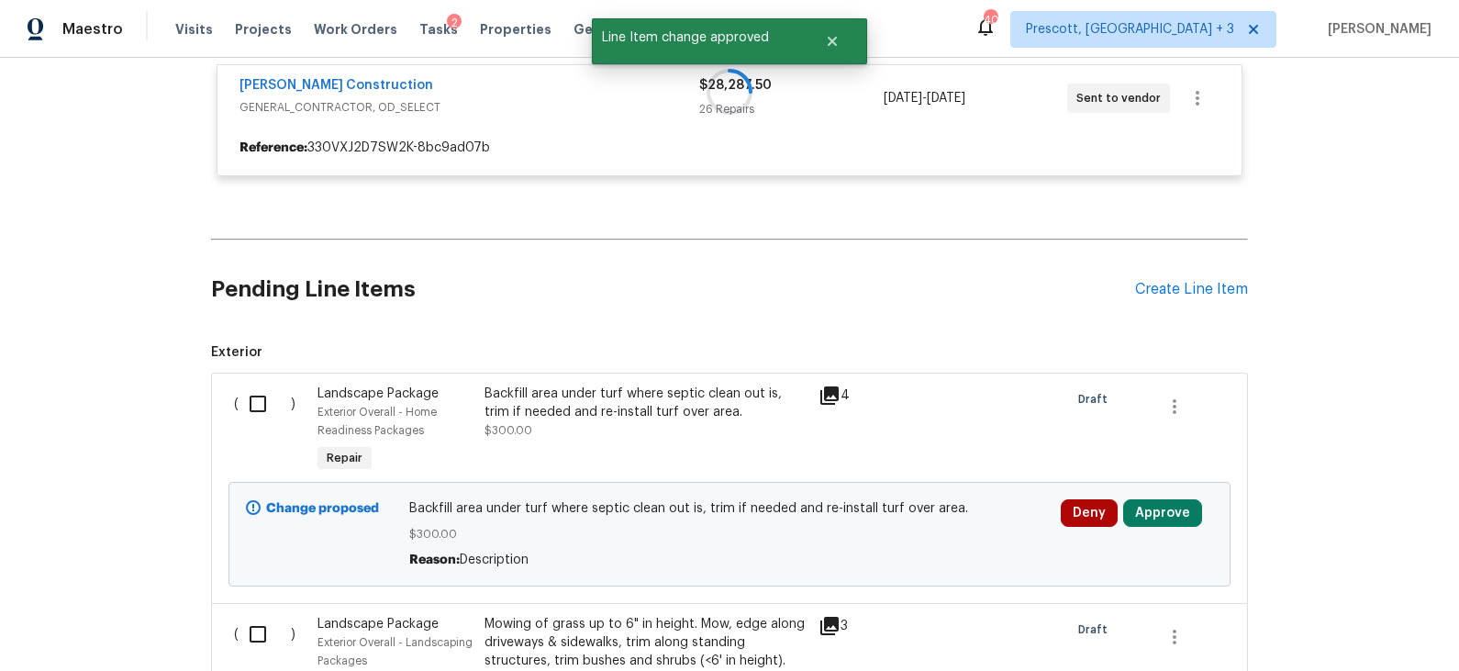
scroll to position [358, 0]
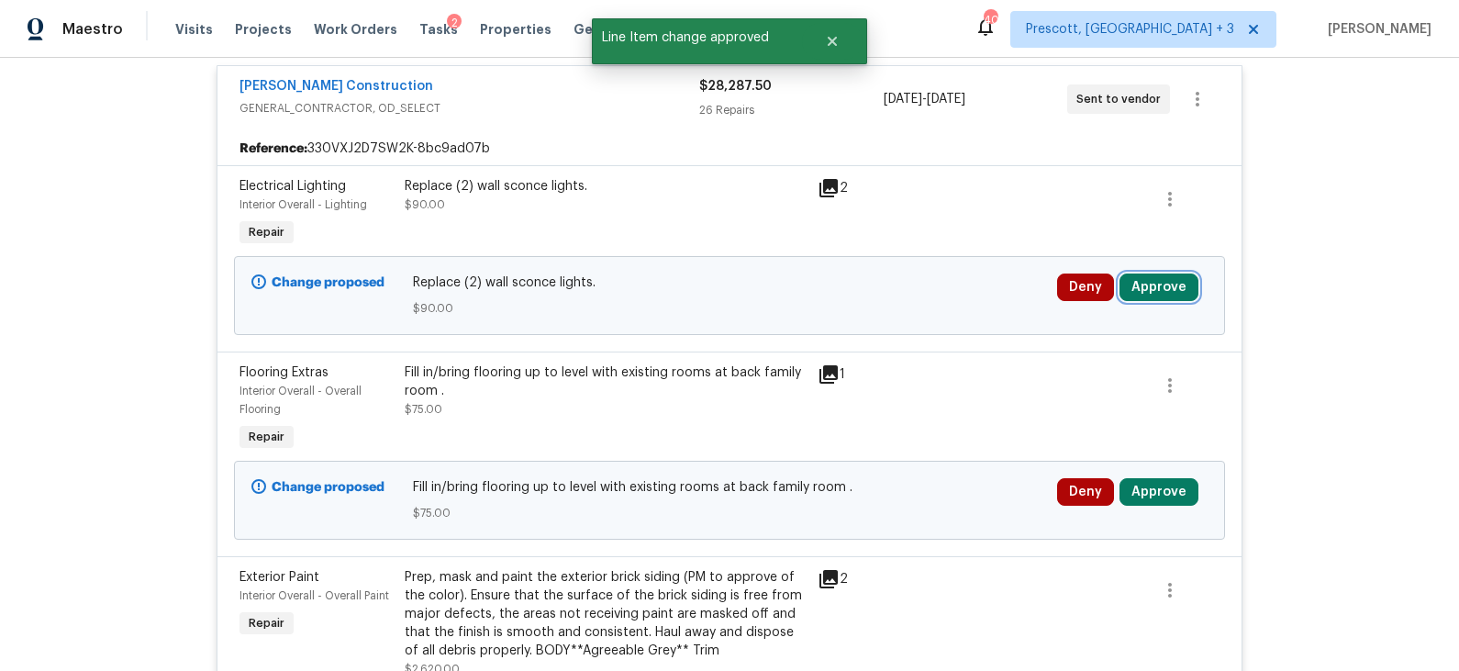
click at [1144, 286] on button "Approve" at bounding box center [1159, 287] width 79 height 28
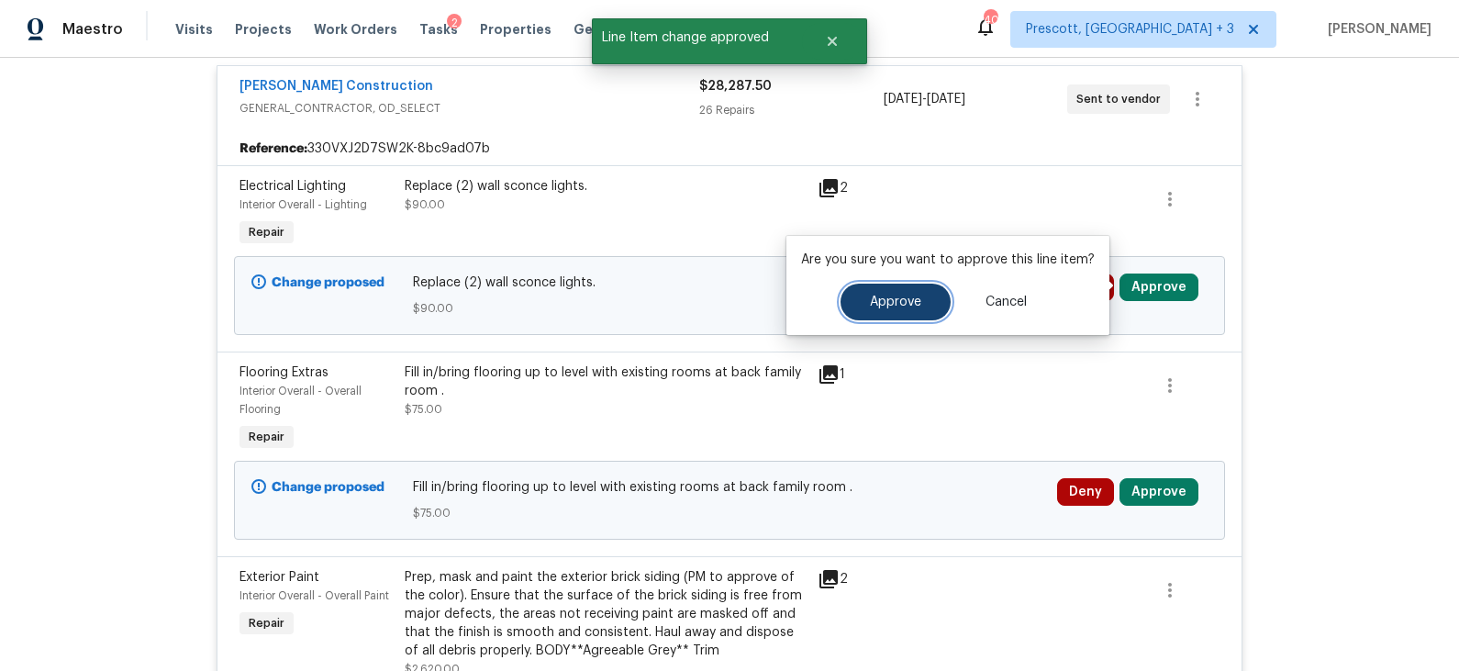
click at [923, 314] on button "Approve" at bounding box center [896, 302] width 110 height 37
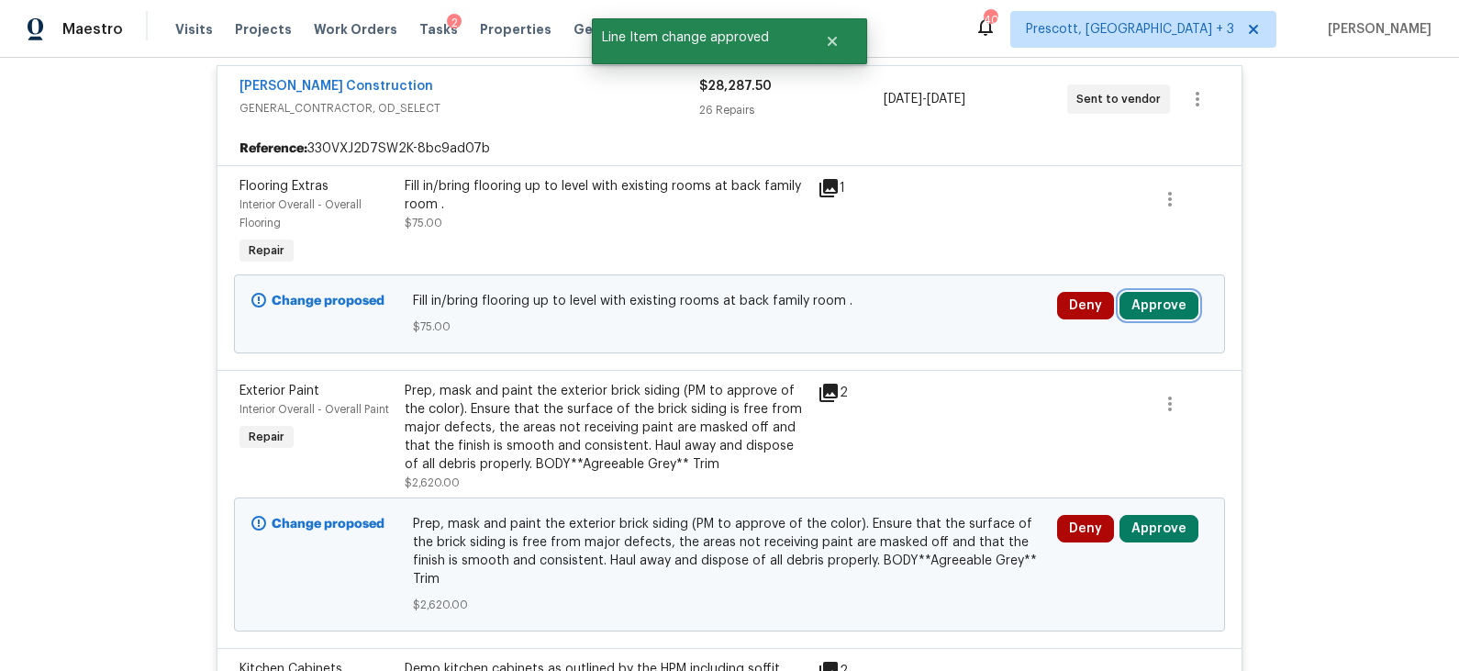
click at [1144, 301] on button "Approve" at bounding box center [1159, 306] width 79 height 28
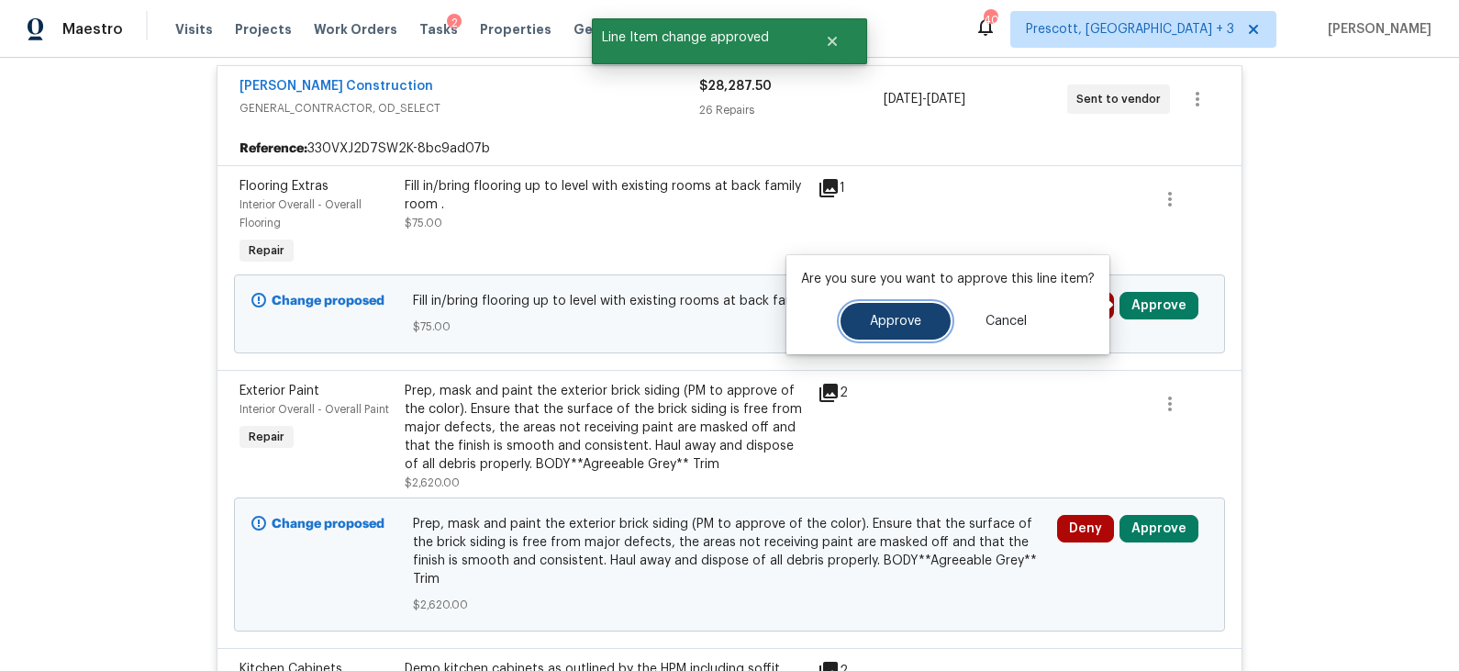
click at [906, 322] on span "Approve" at bounding box center [895, 322] width 51 height 14
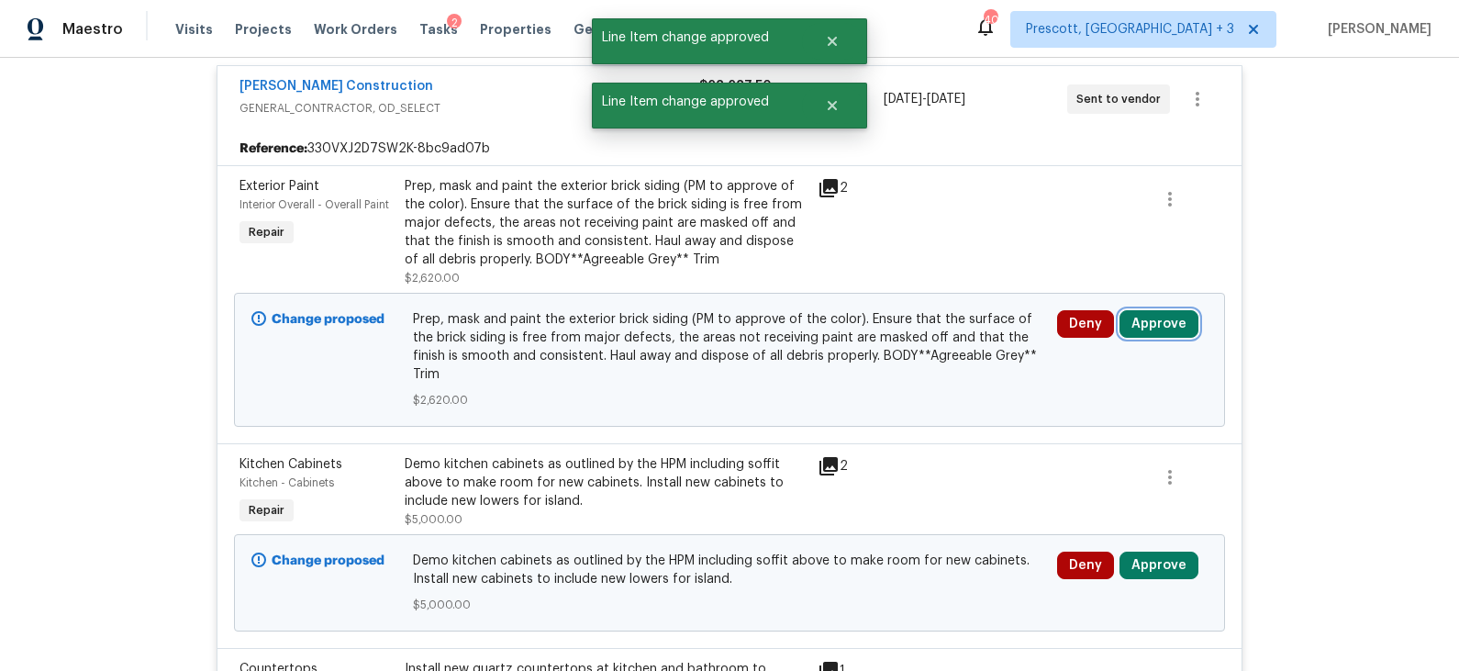
click at [1147, 323] on button "Approve" at bounding box center [1159, 324] width 79 height 28
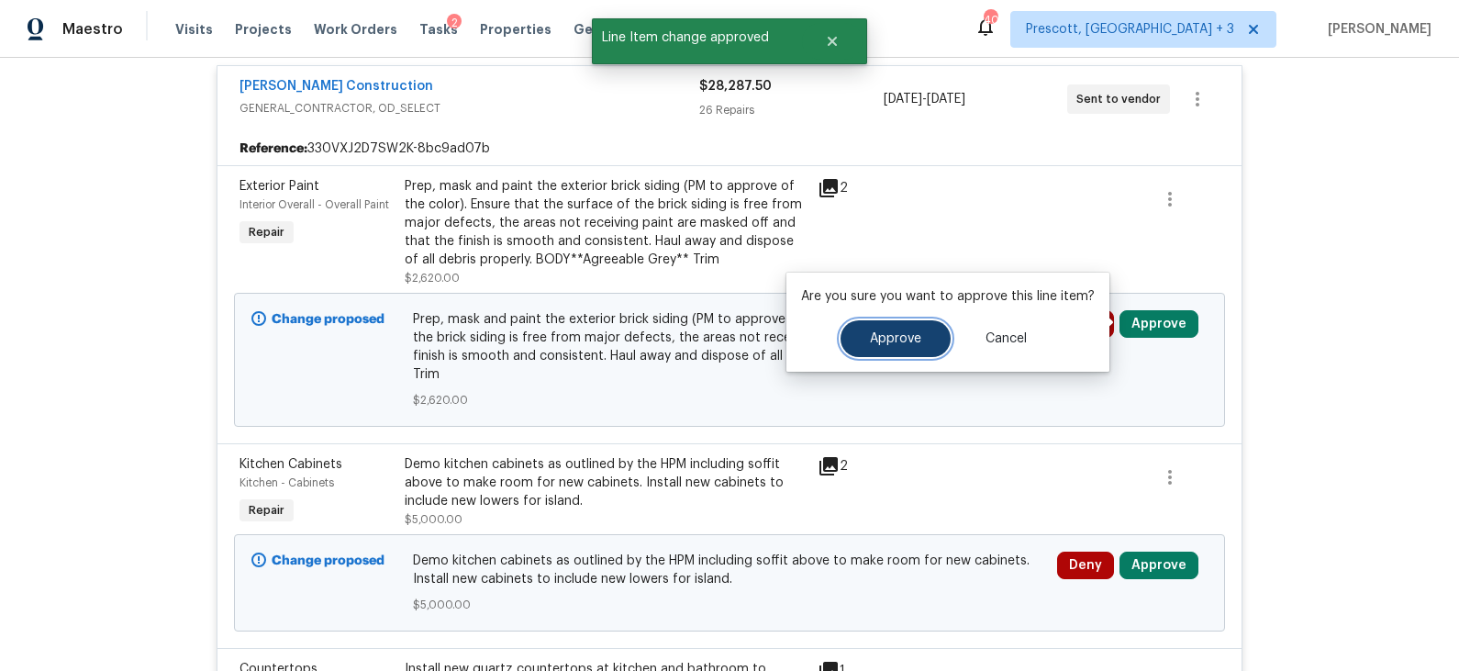
click at [918, 340] on button "Approve" at bounding box center [896, 338] width 110 height 37
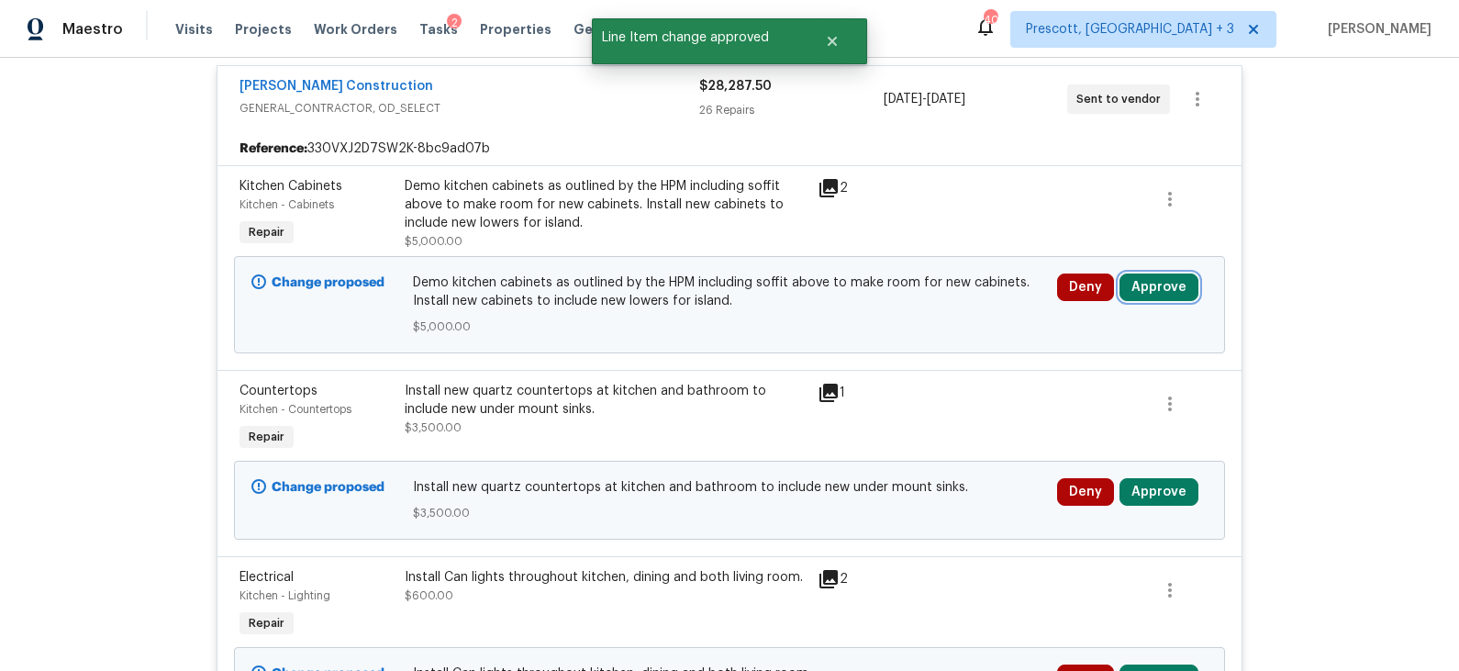
click at [1155, 294] on button "Approve" at bounding box center [1159, 287] width 79 height 28
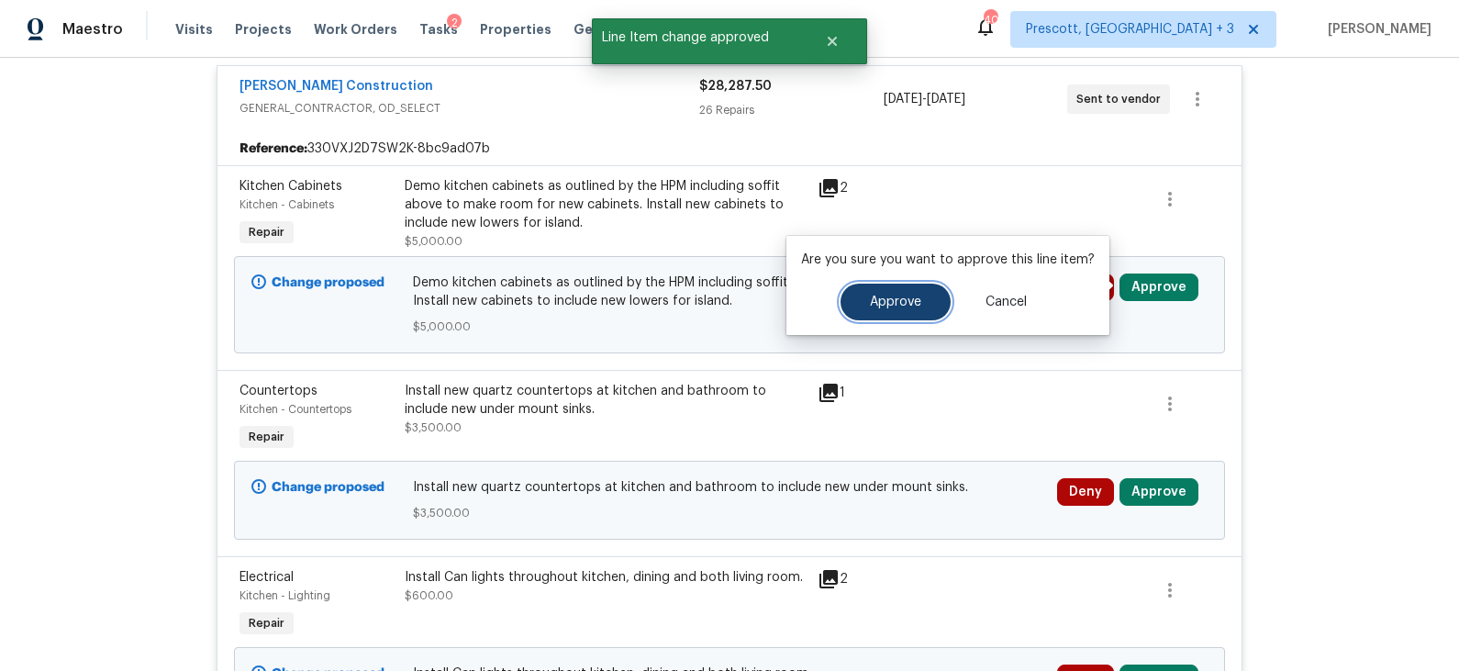
click at [921, 311] on button "Approve" at bounding box center [896, 302] width 110 height 37
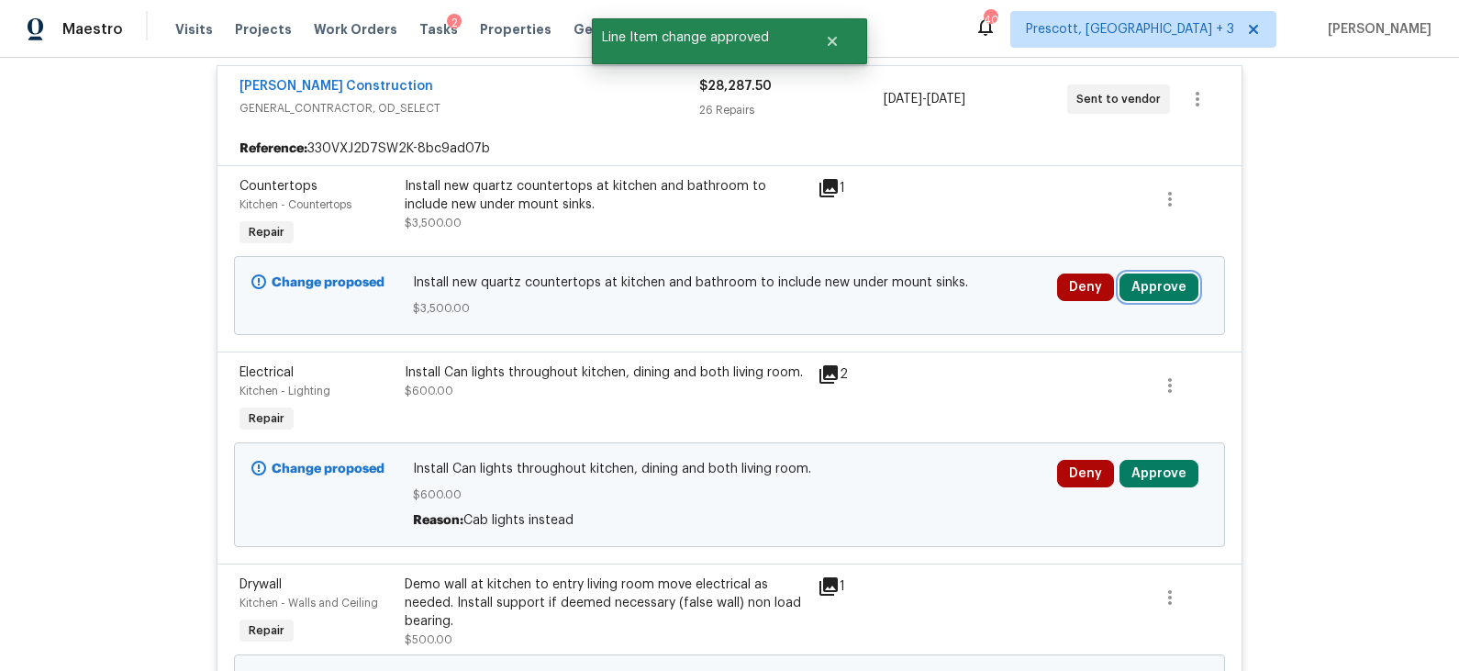
click at [1144, 286] on button "Approve" at bounding box center [1159, 287] width 79 height 28
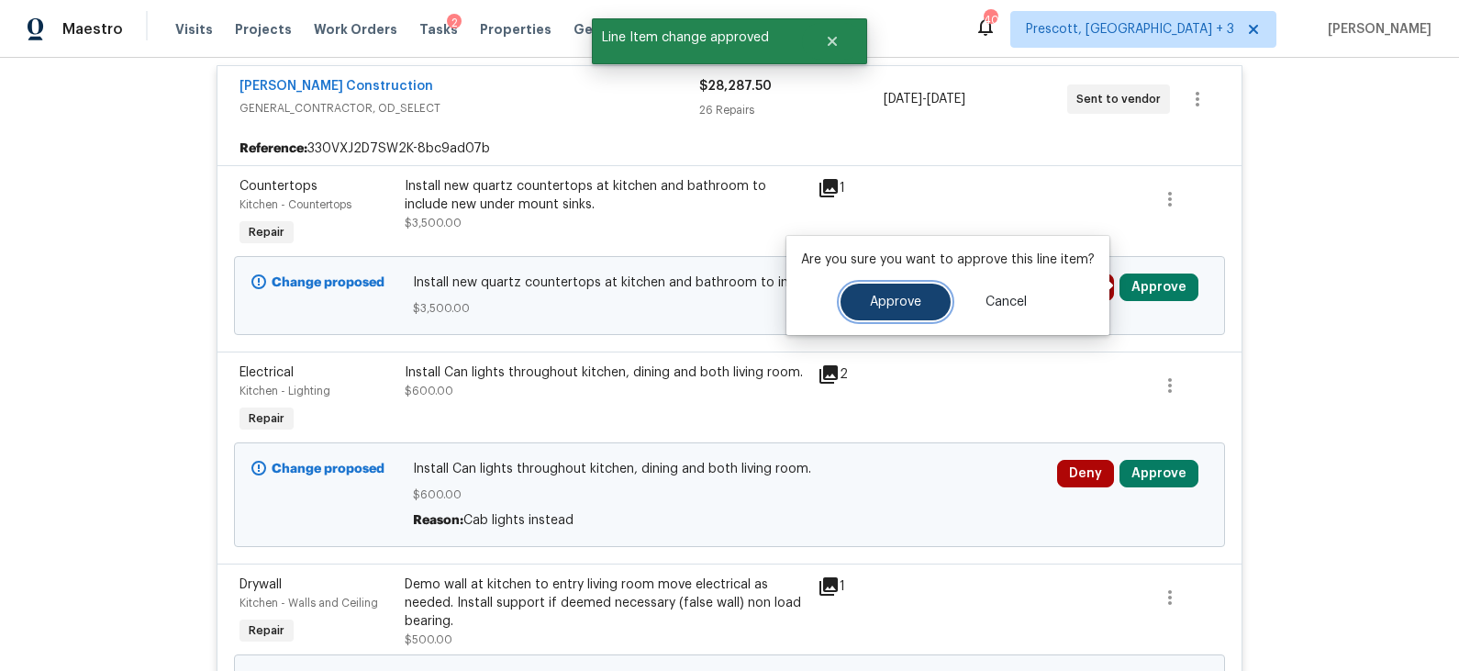
click at [889, 296] on span "Approve" at bounding box center [895, 303] width 51 height 14
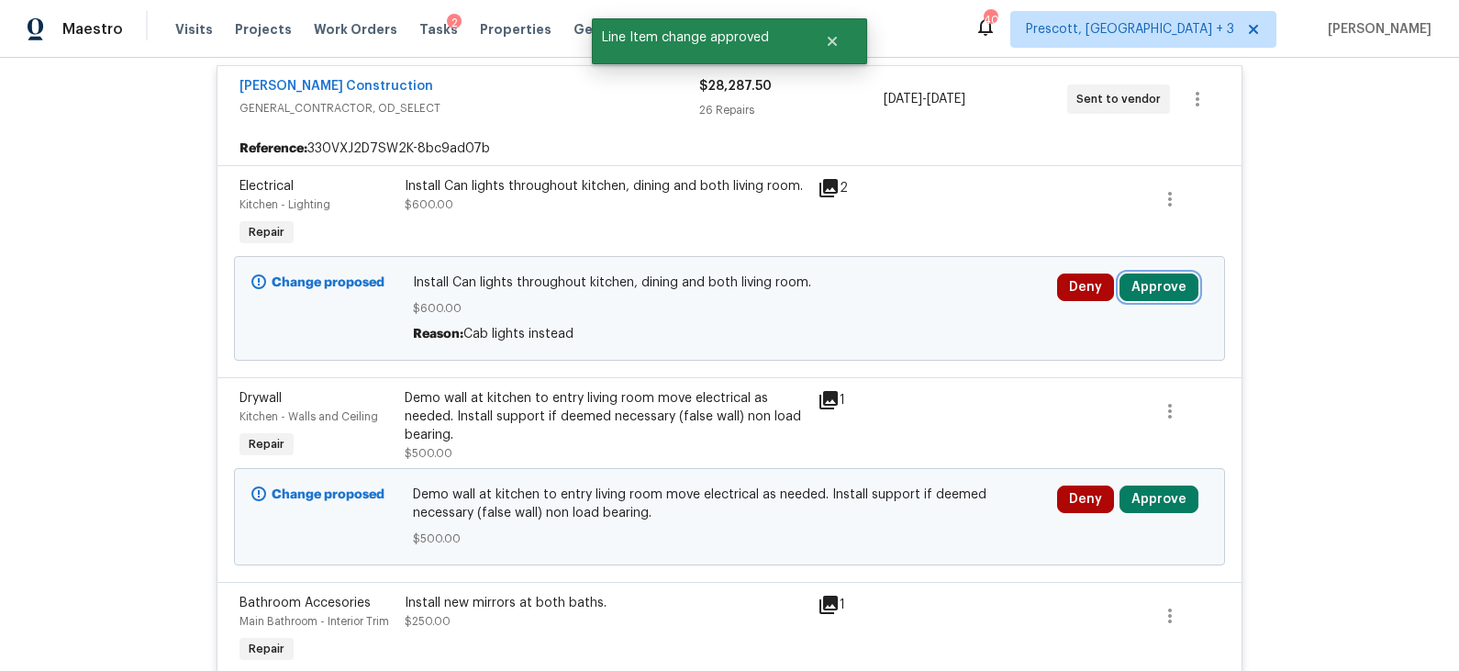
click at [1152, 282] on button "Approve" at bounding box center [1159, 287] width 79 height 28
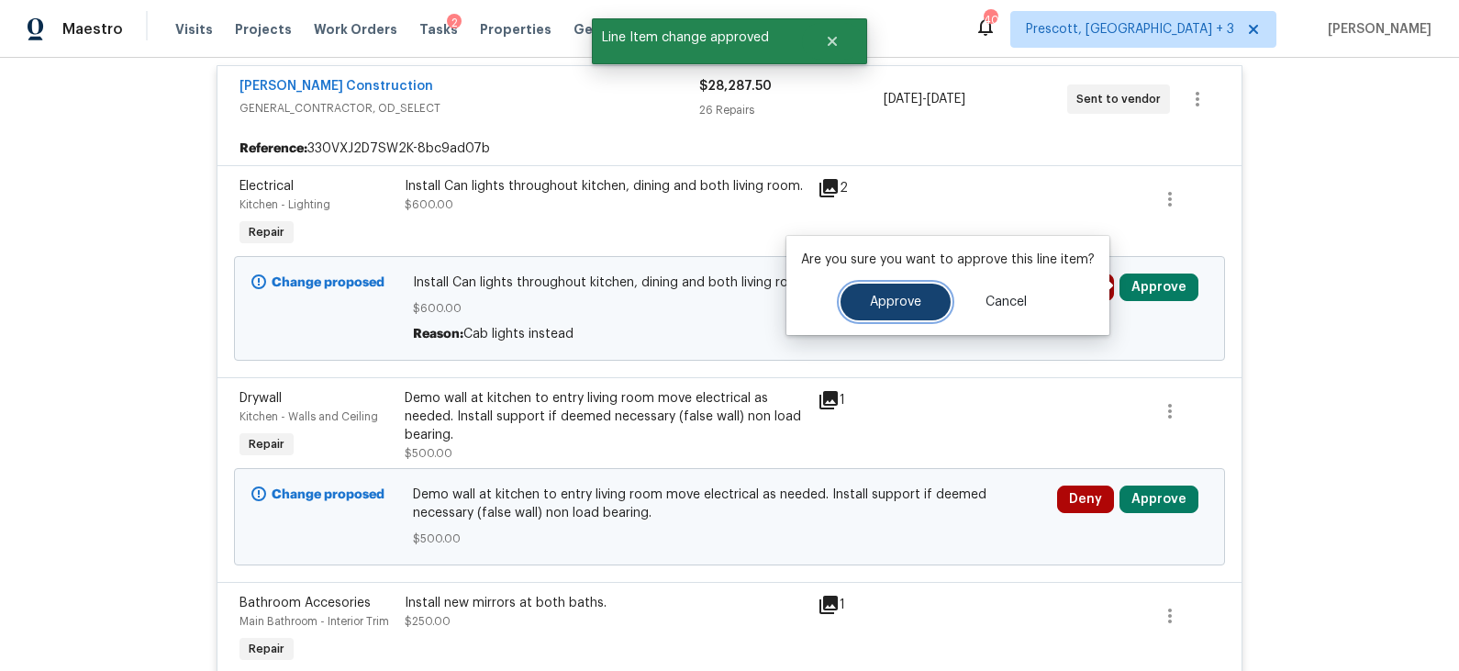
click at [878, 296] on span "Approve" at bounding box center [895, 303] width 51 height 14
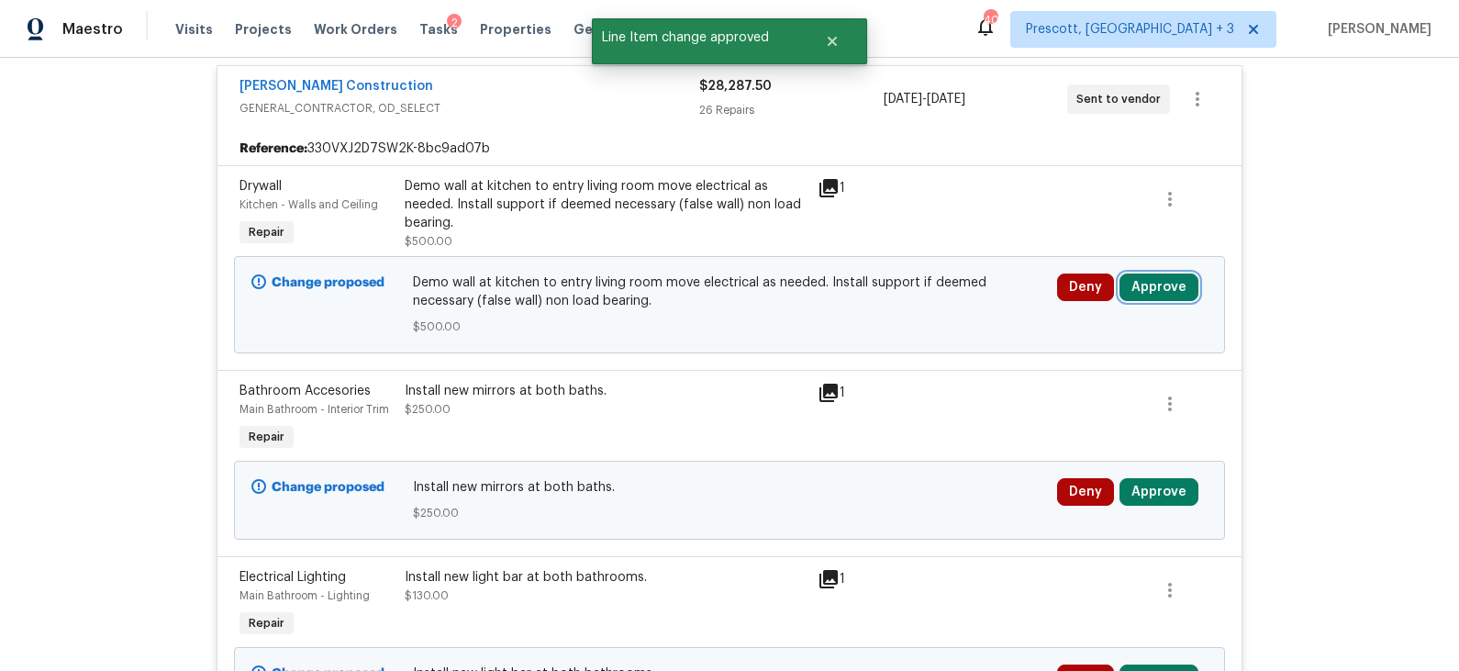
click at [1165, 286] on button "Approve" at bounding box center [1159, 287] width 79 height 28
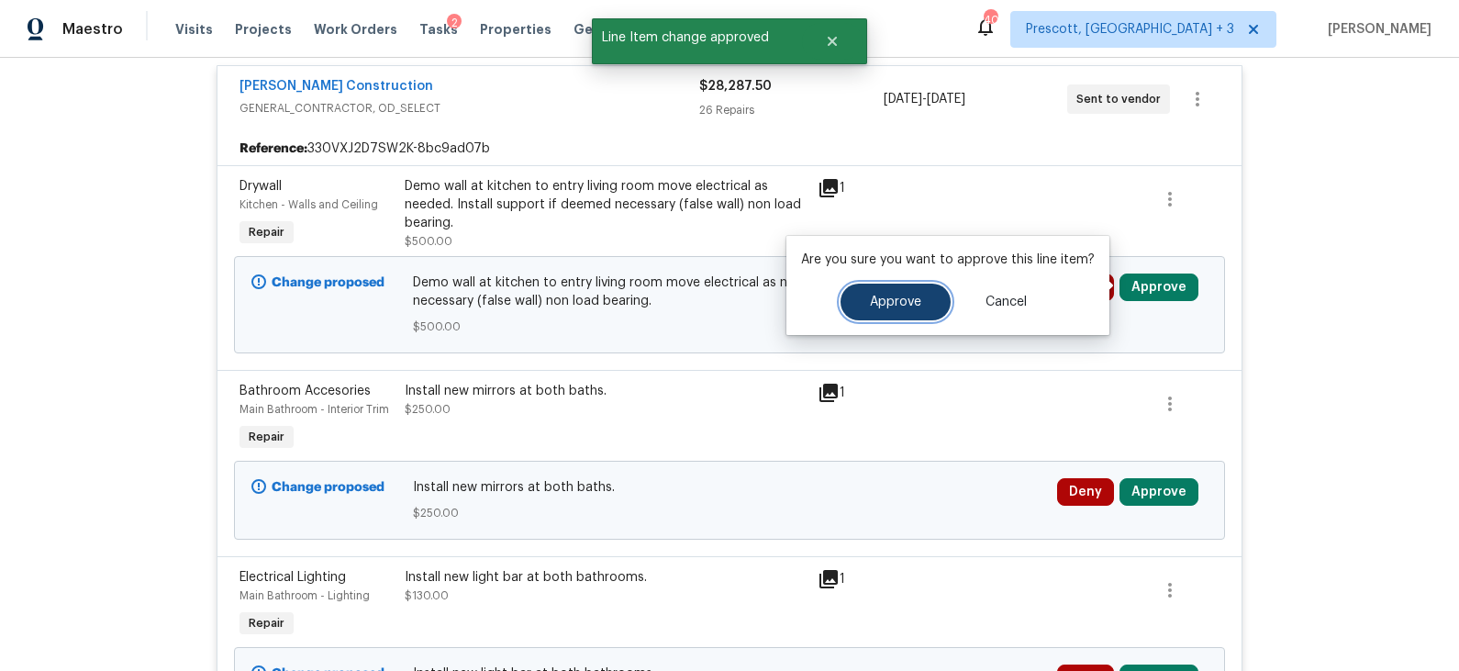
click at [913, 299] on span "Approve" at bounding box center [895, 303] width 51 height 14
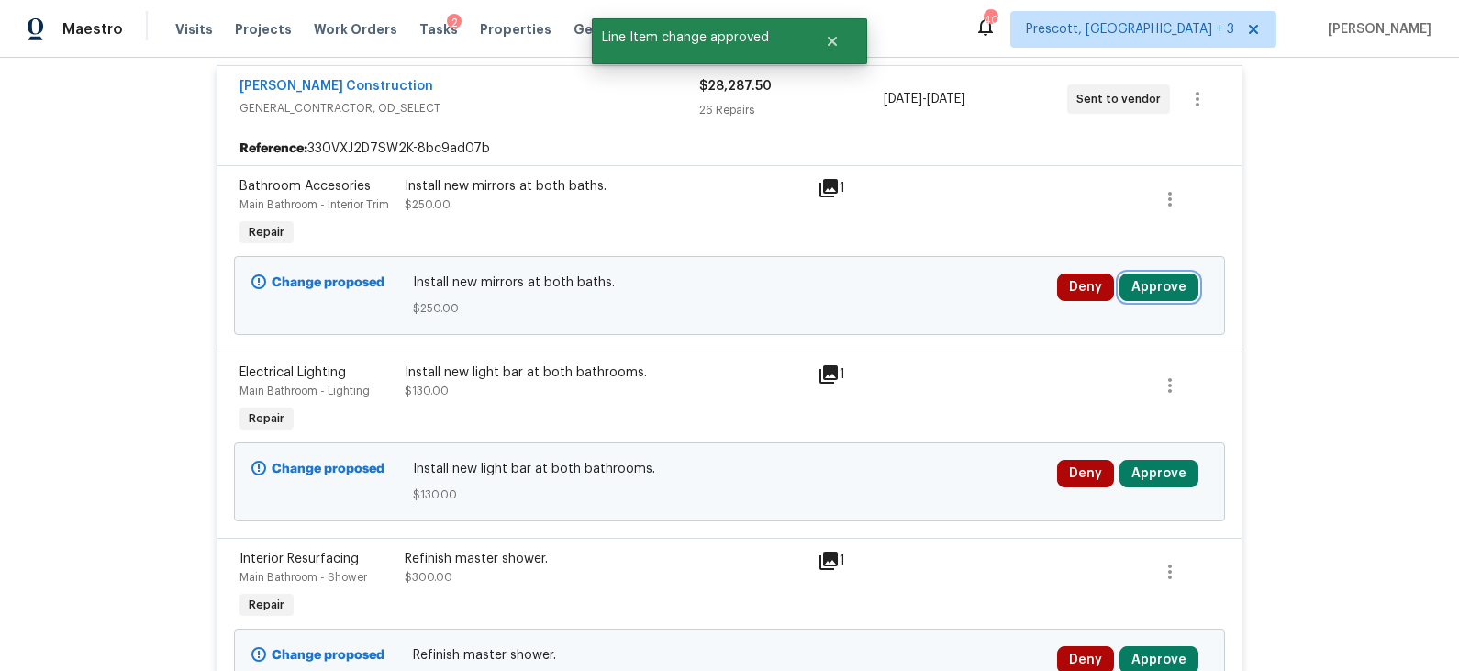
click at [1148, 284] on button "Approve" at bounding box center [1159, 287] width 79 height 28
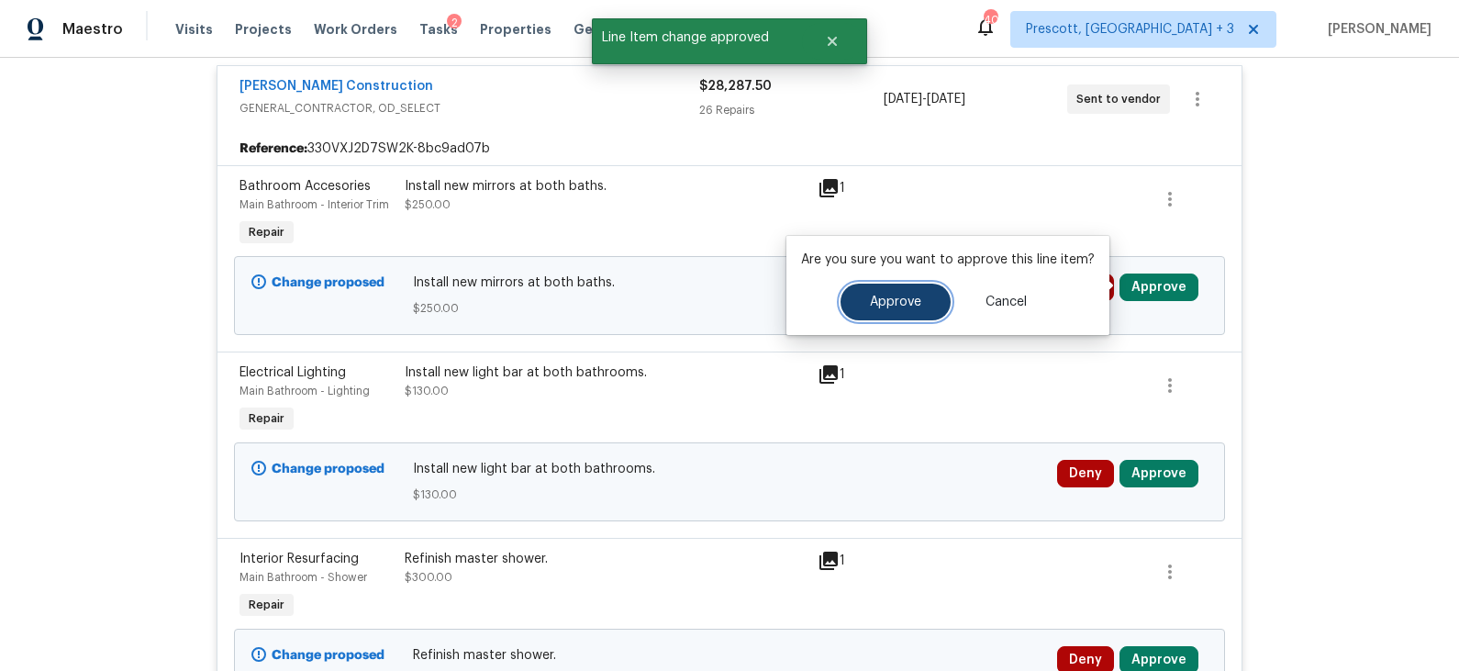
click at [884, 296] on span "Approve" at bounding box center [895, 303] width 51 height 14
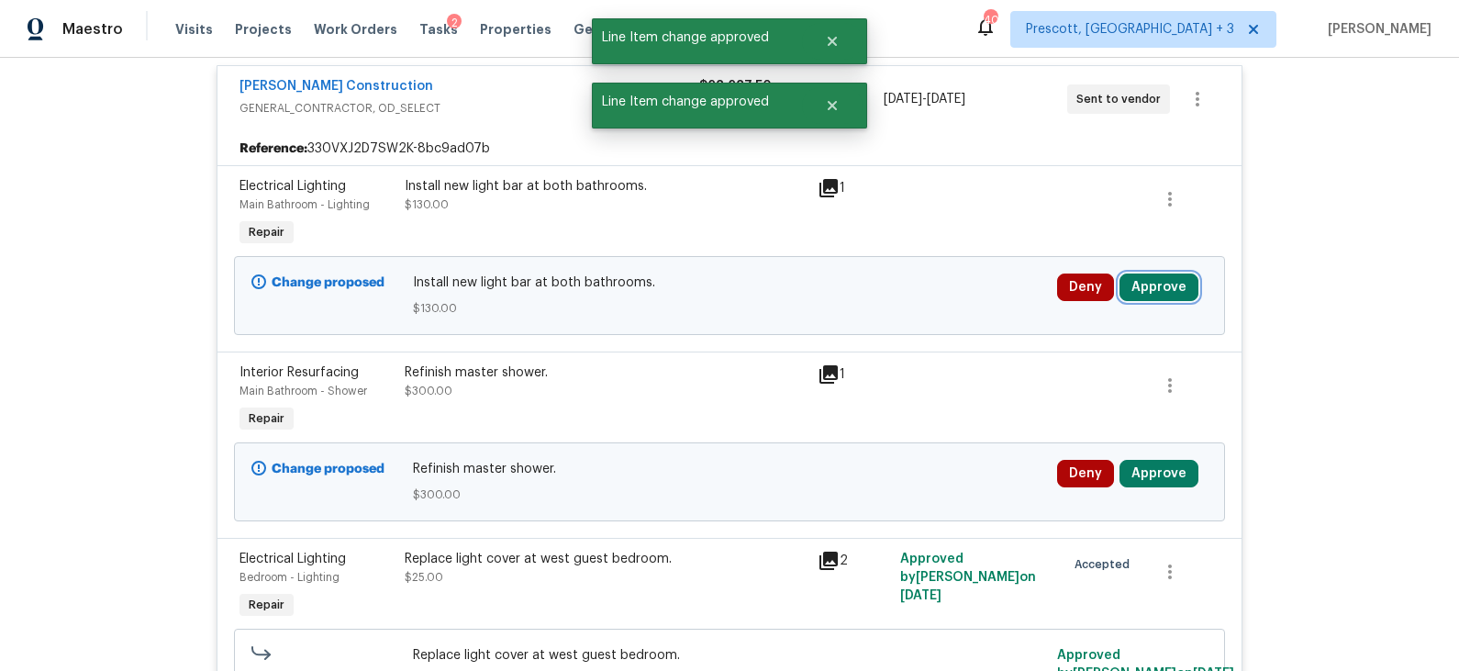
click at [1145, 278] on button "Approve" at bounding box center [1159, 287] width 79 height 28
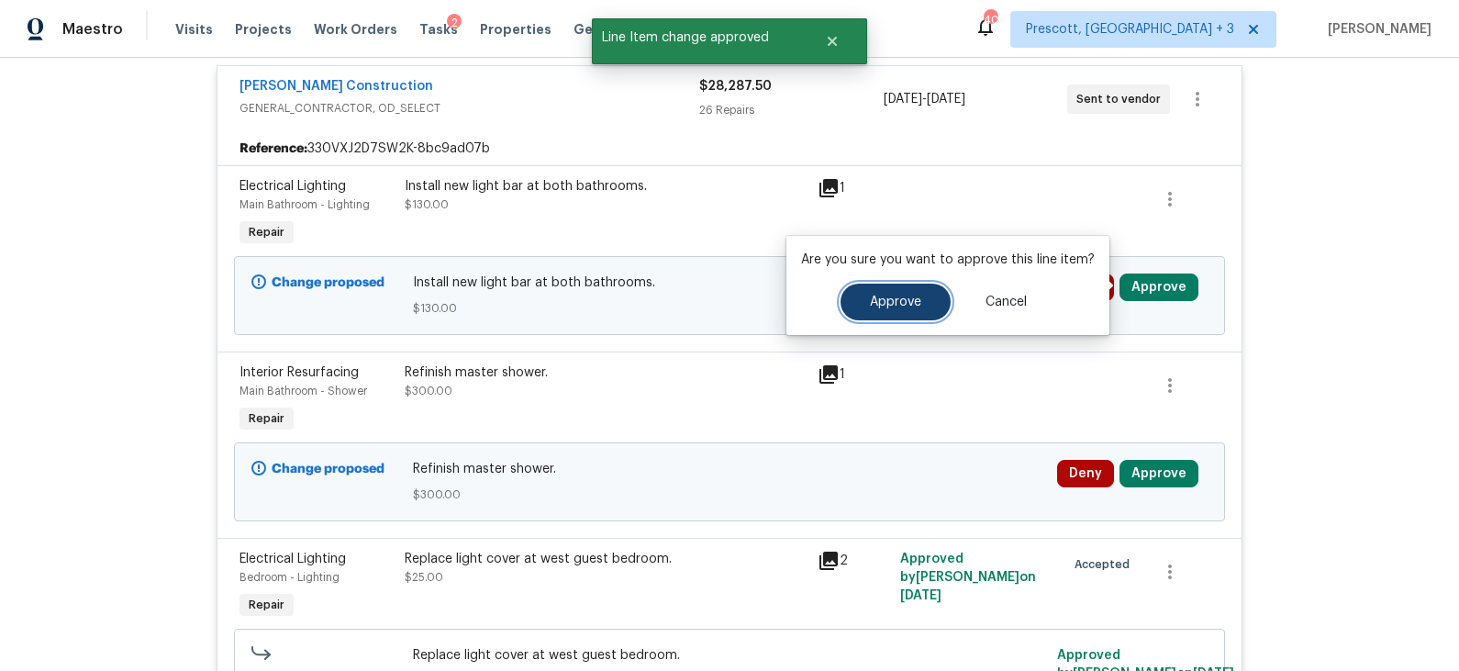
click at [901, 313] on button "Approve" at bounding box center [896, 302] width 110 height 37
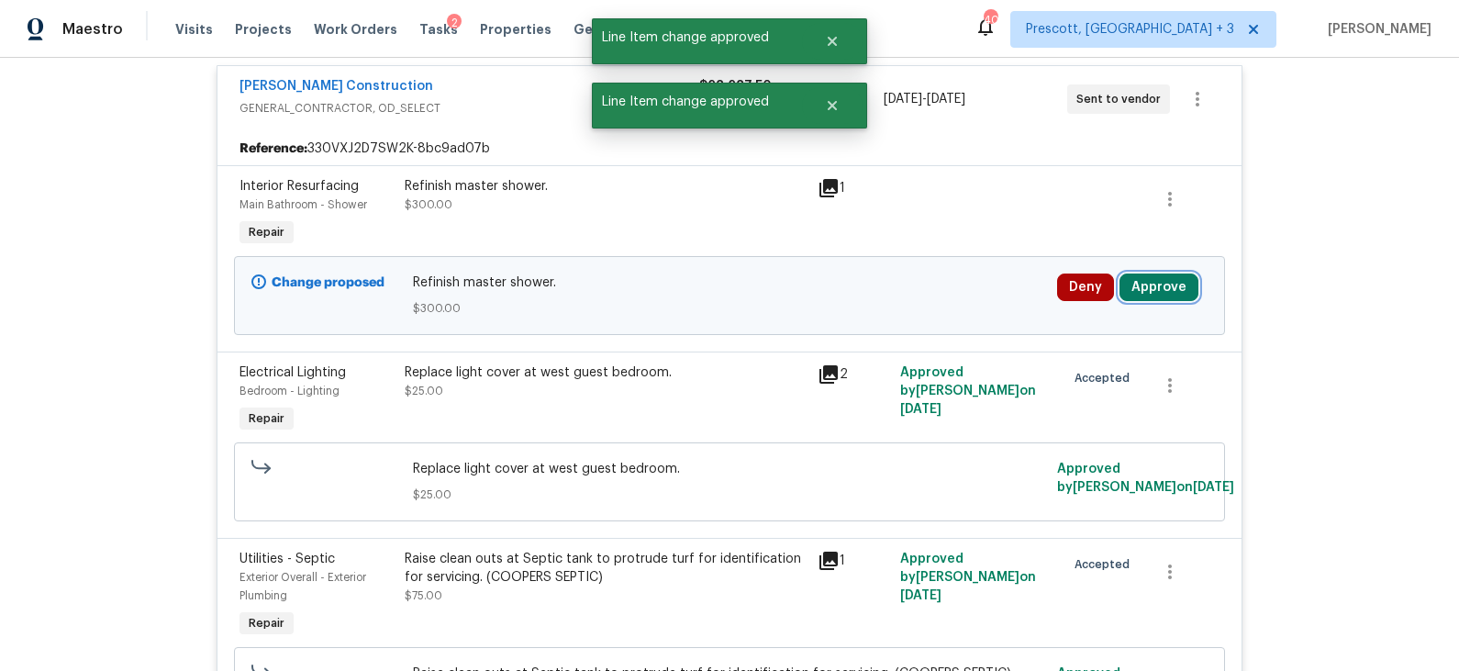
click at [1156, 292] on button "Approve" at bounding box center [1159, 287] width 79 height 28
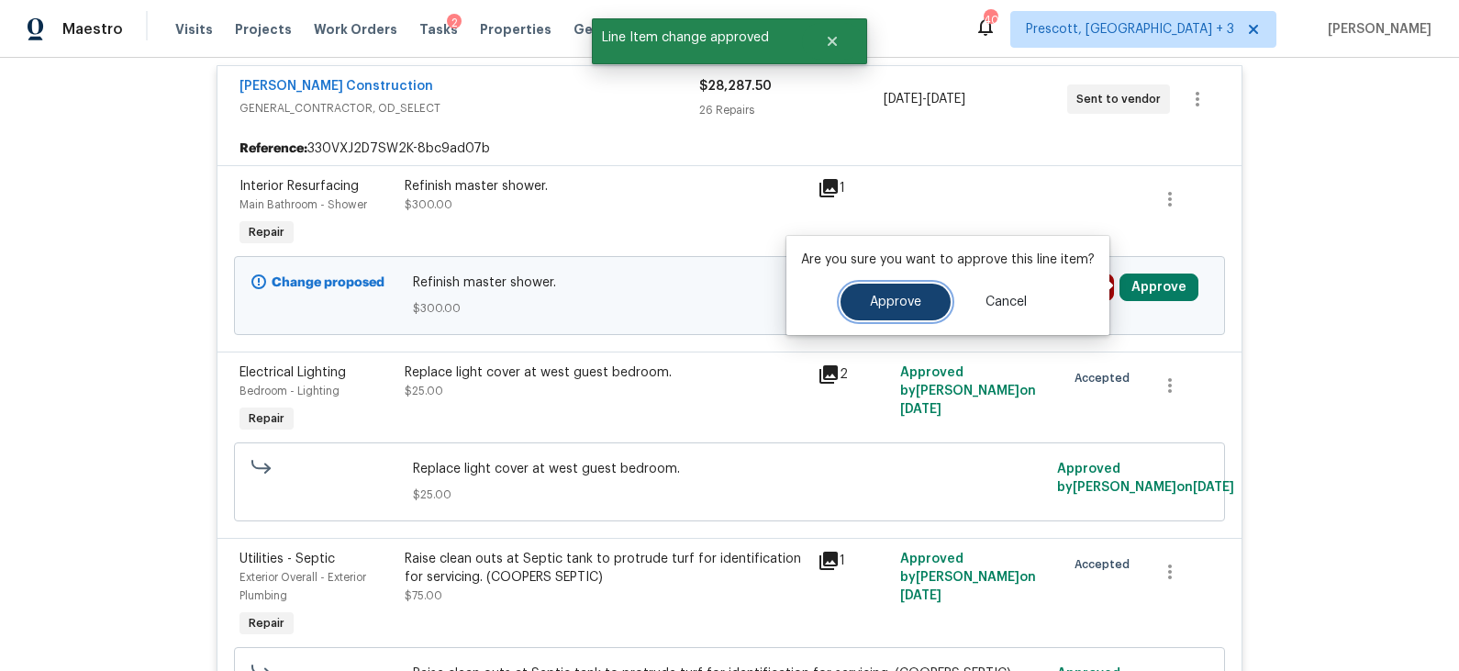
click at [876, 299] on span "Approve" at bounding box center [895, 303] width 51 height 14
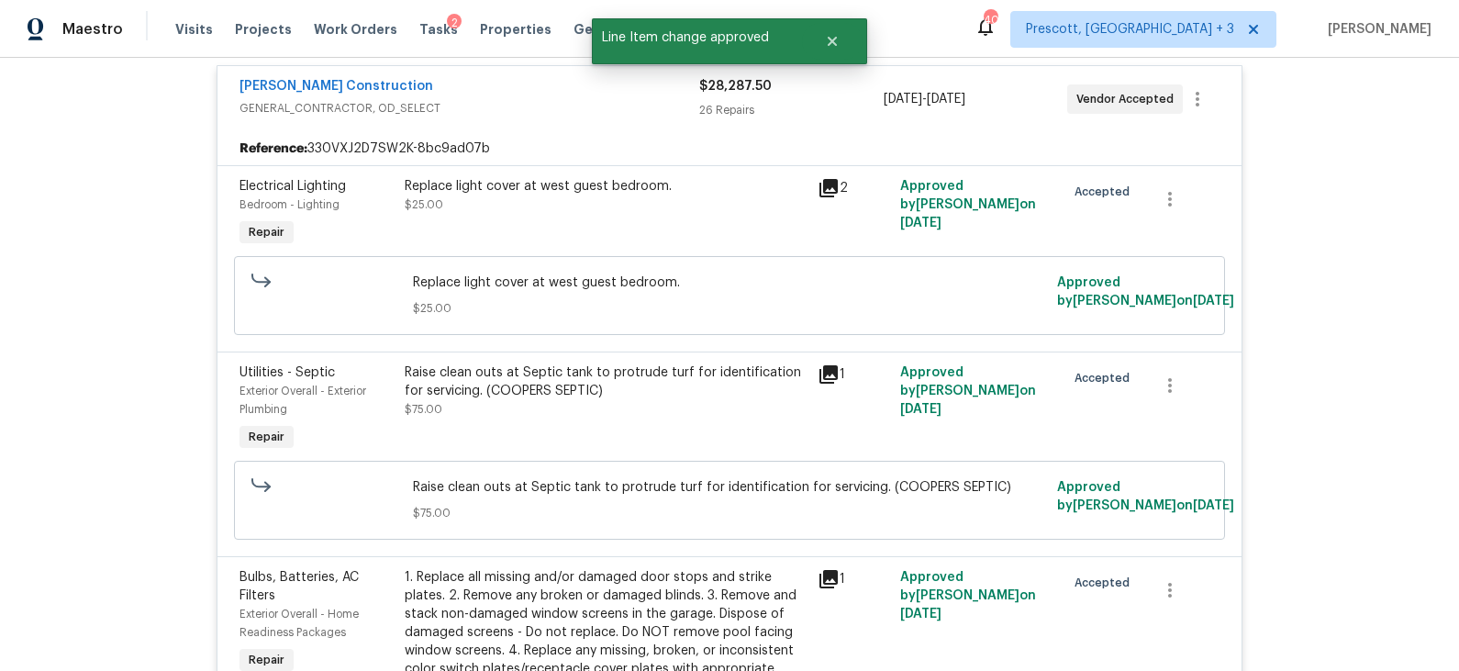
click at [566, 105] on span "GENERAL_CONTRACTOR, OD_SELECT" at bounding box center [470, 108] width 460 height 18
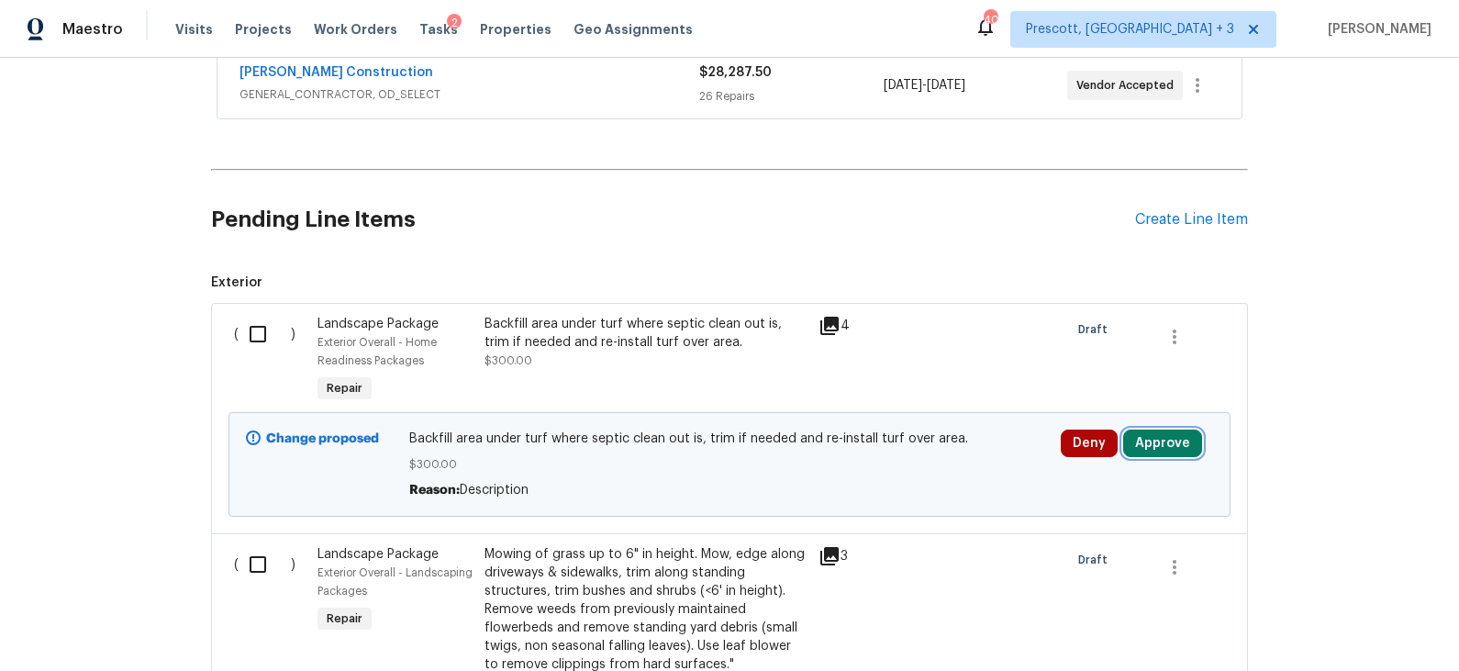
click at [1157, 438] on button "Approve" at bounding box center [1162, 444] width 79 height 28
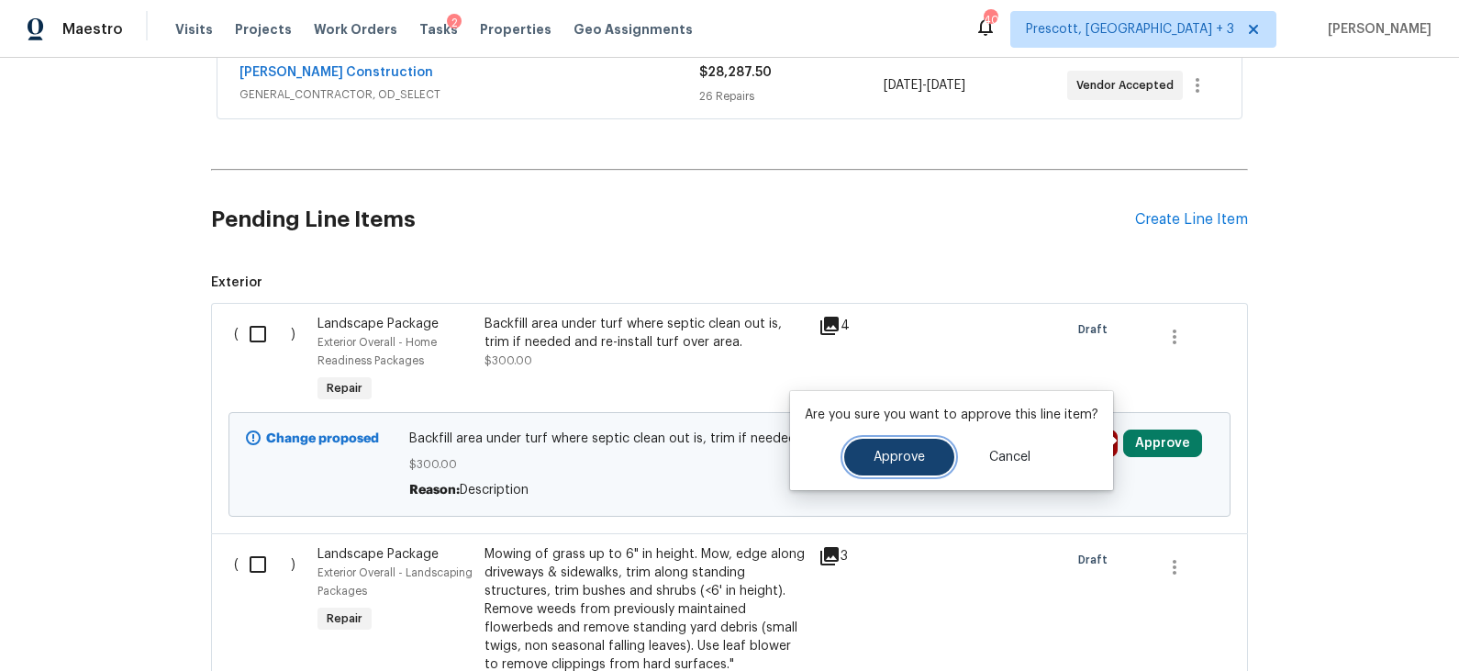
click at [911, 451] on span "Approve" at bounding box center [899, 458] width 51 height 14
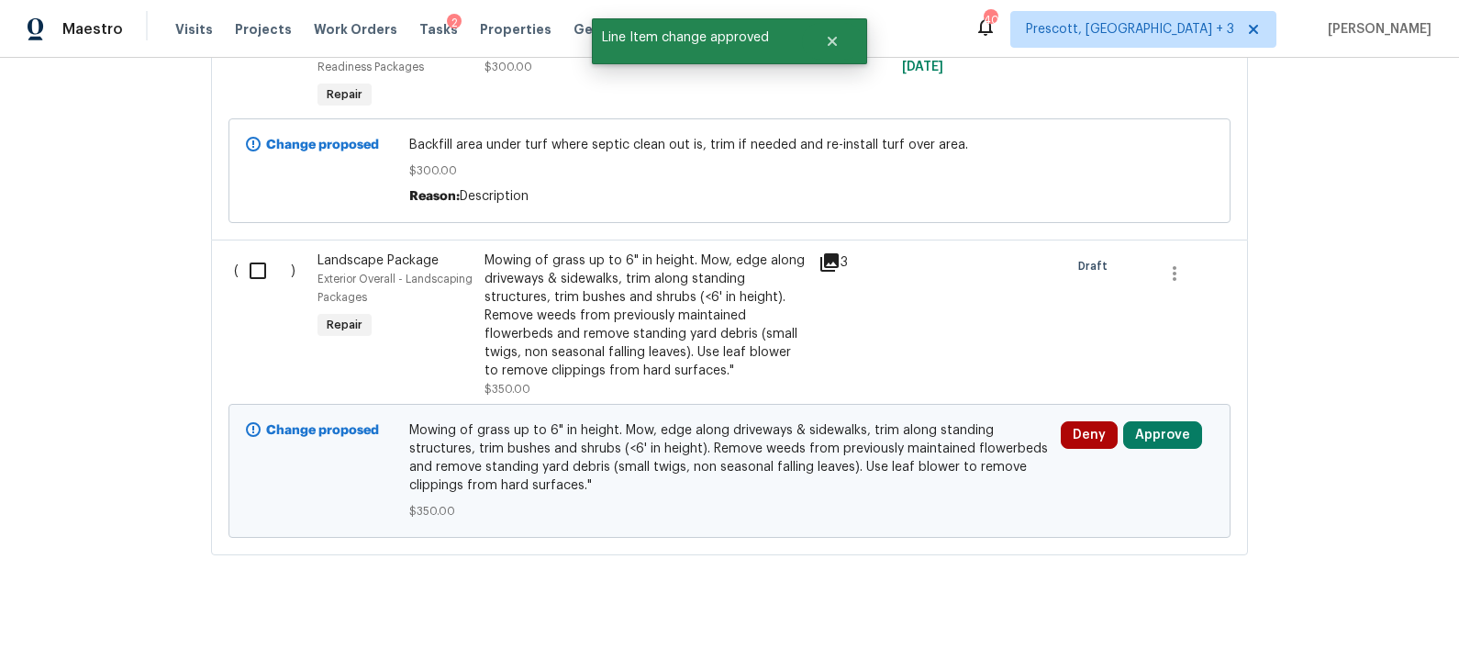
scroll to position [657, 0]
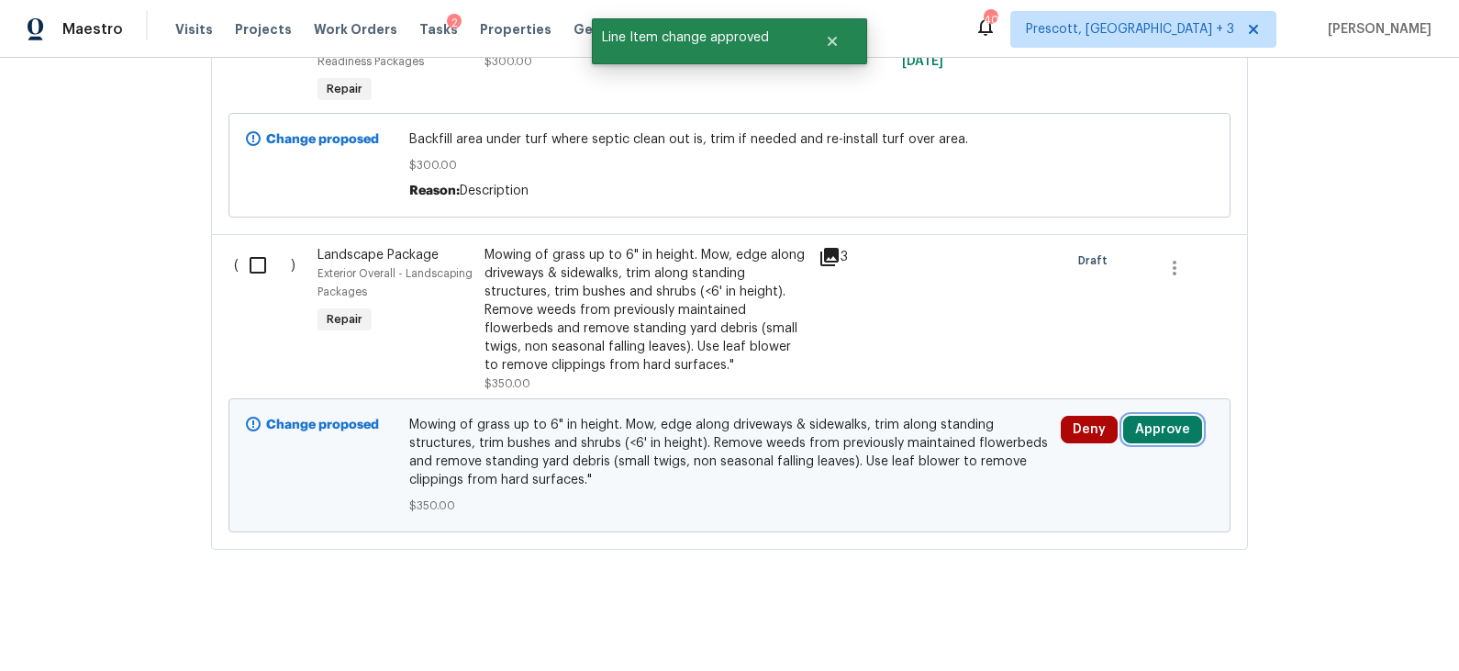
click at [1158, 423] on button "Approve" at bounding box center [1162, 430] width 79 height 28
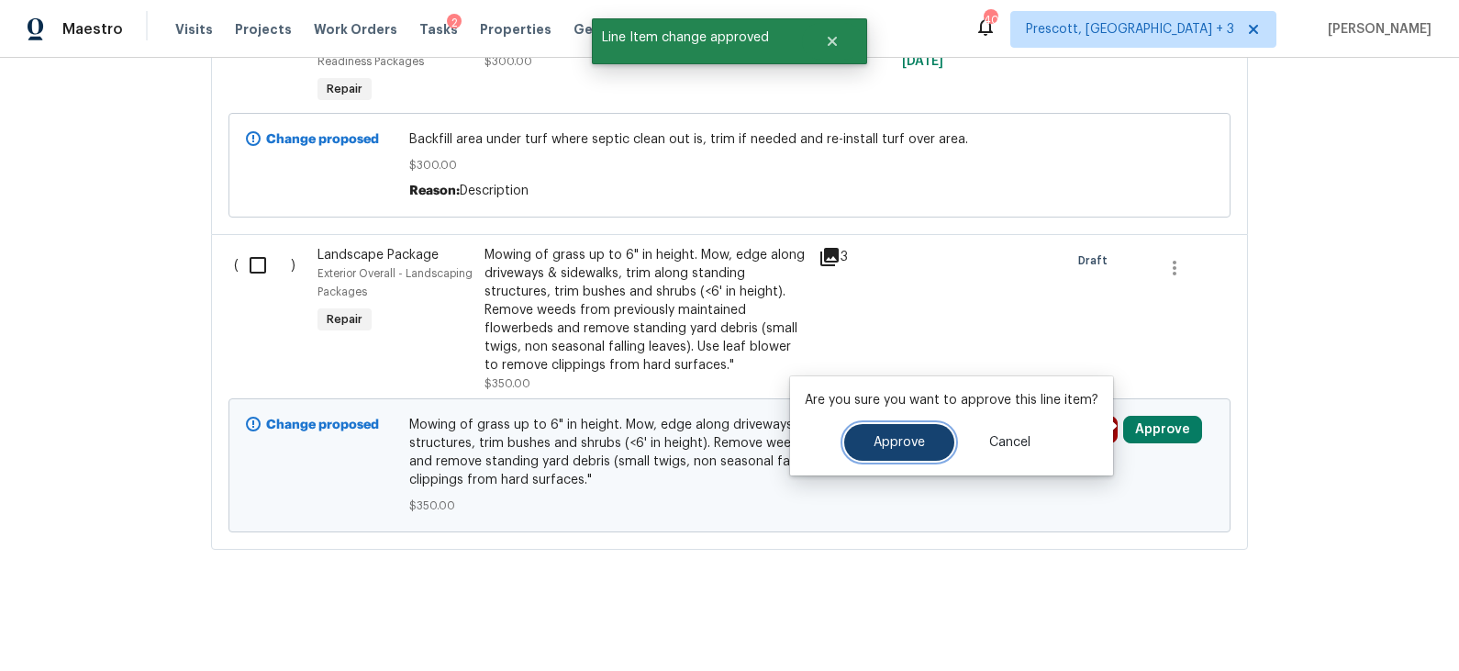
click at [897, 448] on span "Approve" at bounding box center [899, 443] width 51 height 14
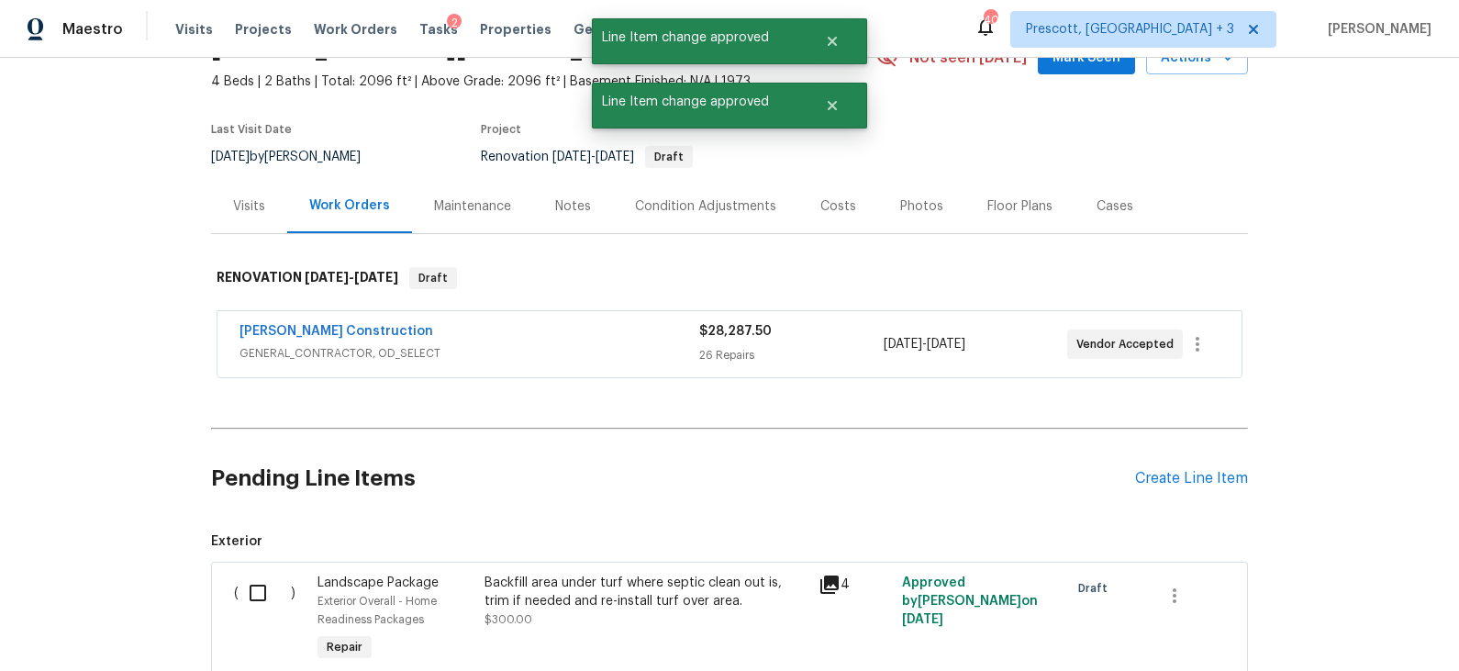
scroll to position [0, 0]
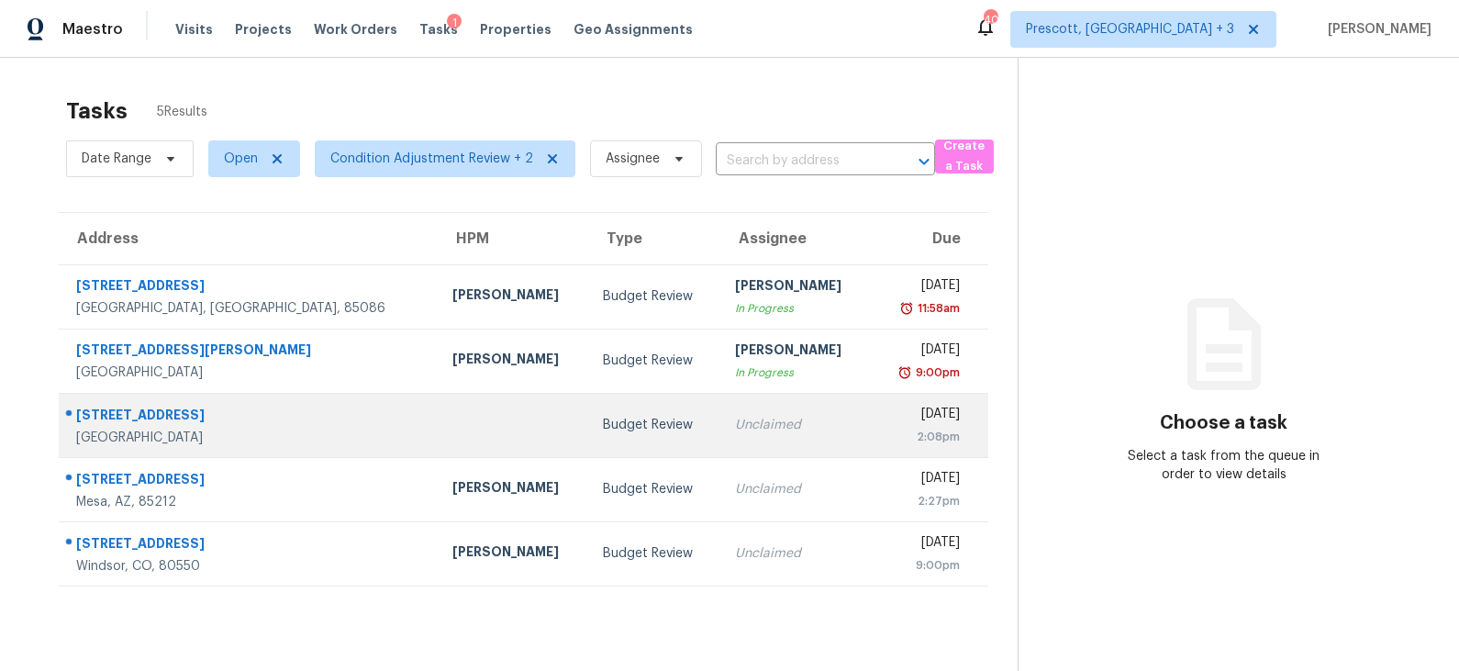
click at [440, 418] on td at bounding box center [513, 425] width 151 height 64
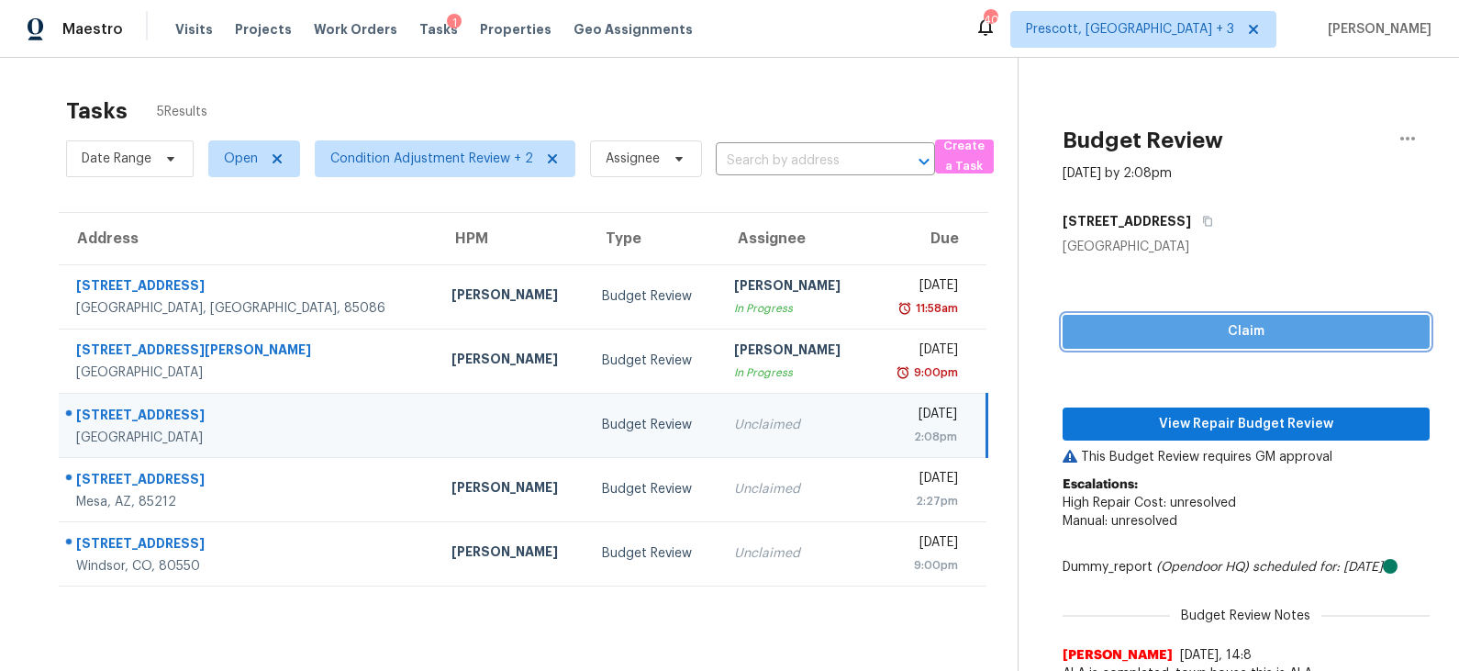
click at [1179, 336] on span "Claim" at bounding box center [1246, 331] width 338 height 23
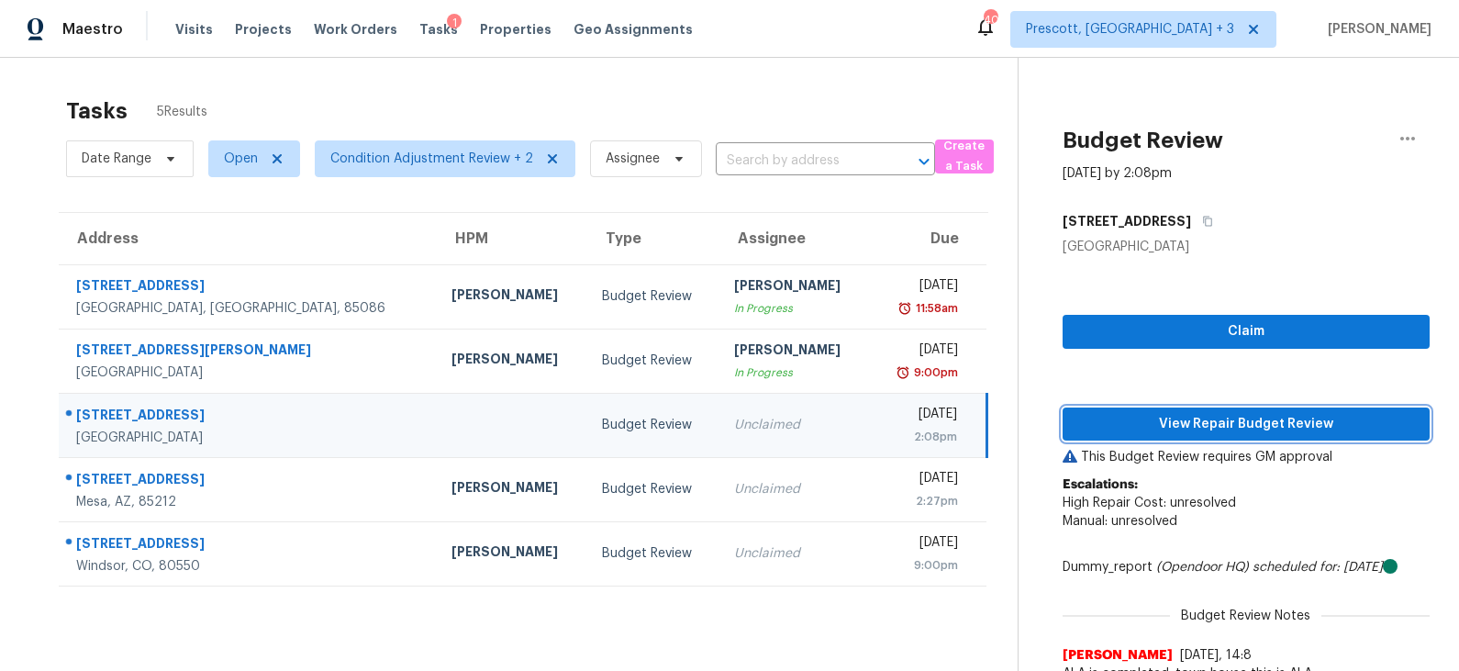
click at [1182, 421] on span "View Repair Budget Review" at bounding box center [1246, 424] width 338 height 23
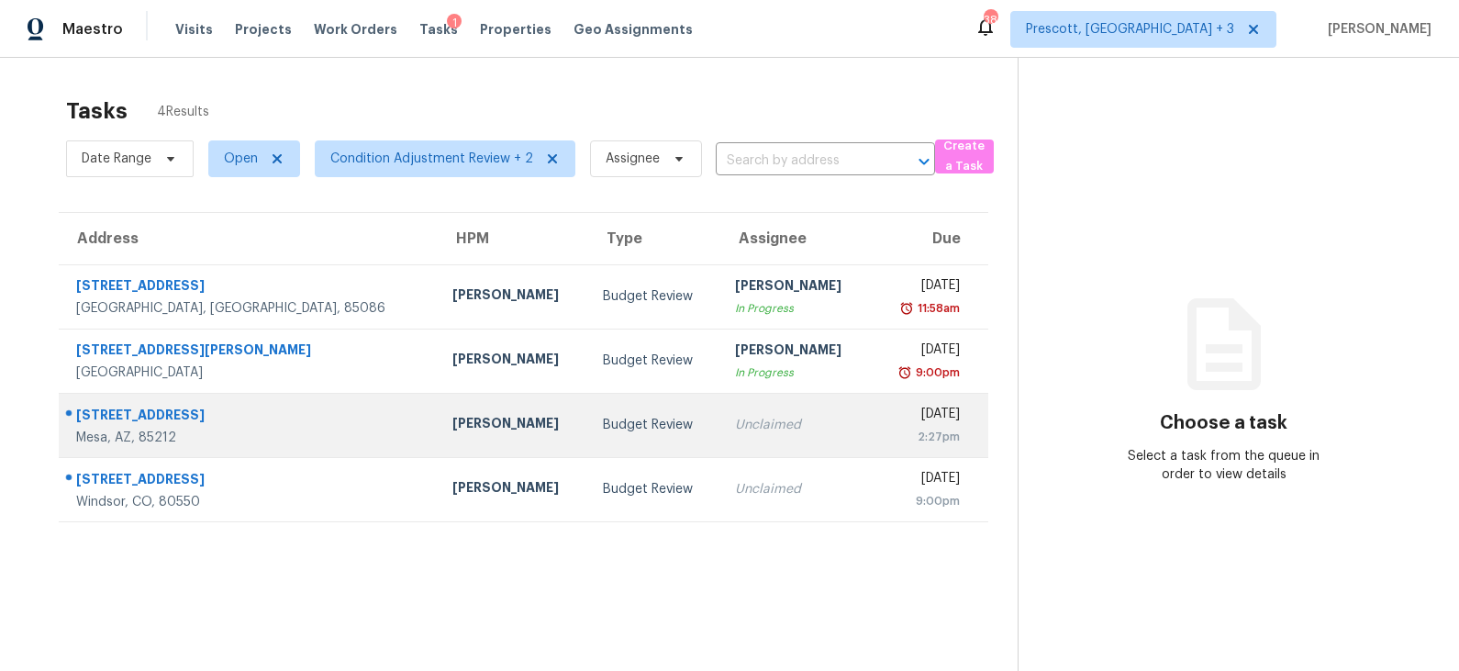
click at [588, 412] on td "Budget Review" at bounding box center [654, 425] width 132 height 64
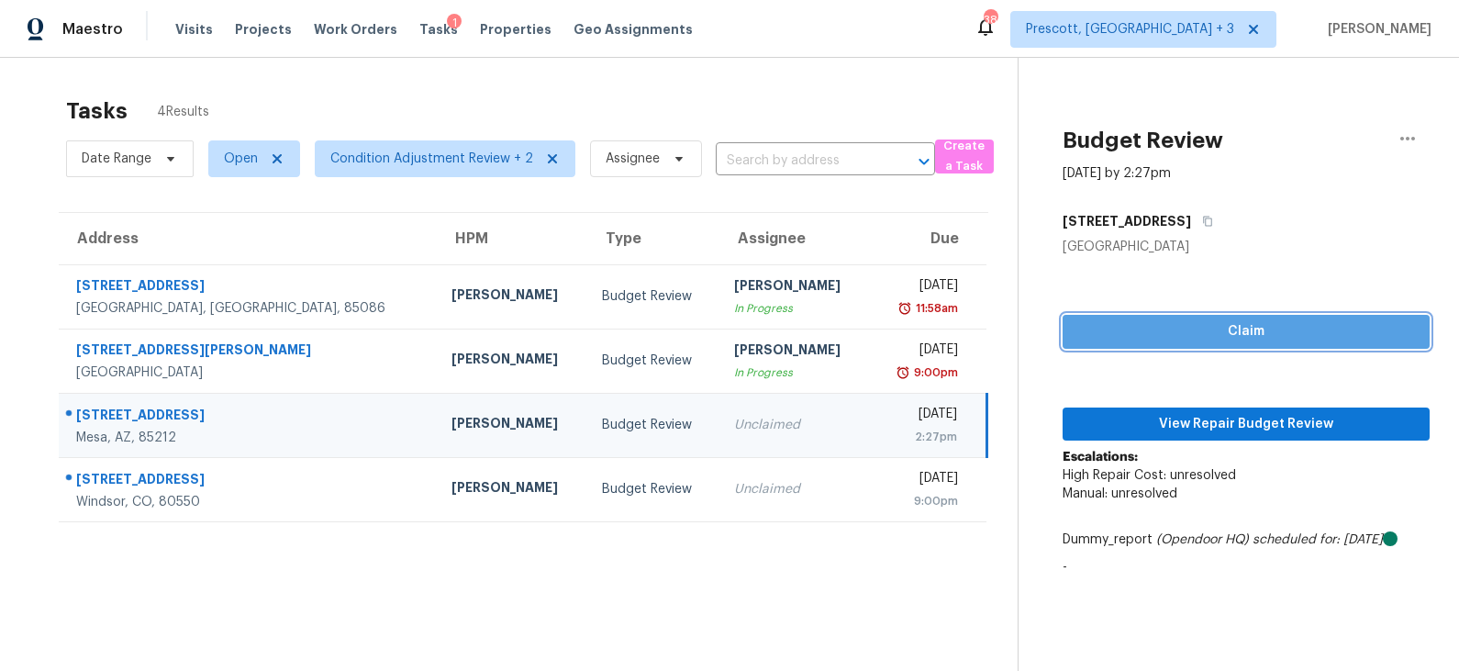
click at [1205, 338] on span "Claim" at bounding box center [1246, 331] width 338 height 23
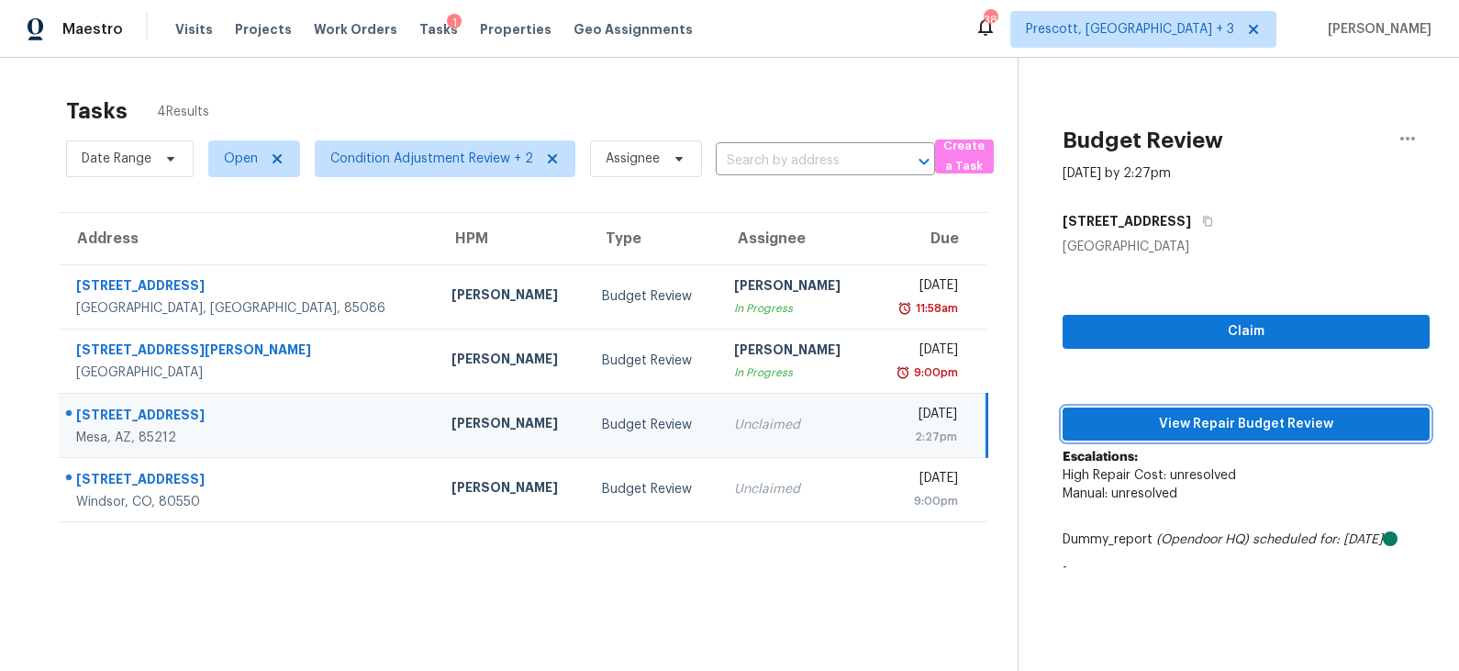
click at [1213, 419] on span "View Repair Budget Review" at bounding box center [1246, 424] width 338 height 23
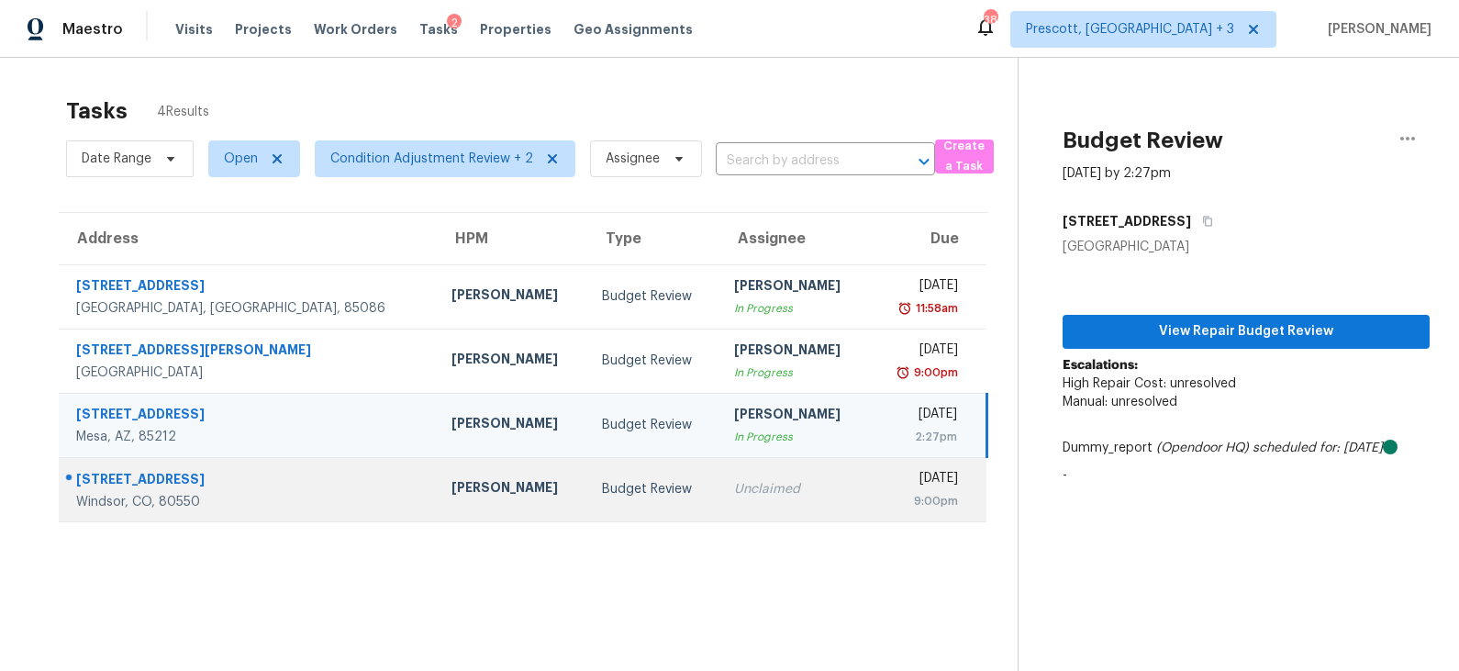
click at [602, 488] on div "Budget Review" at bounding box center [653, 489] width 103 height 18
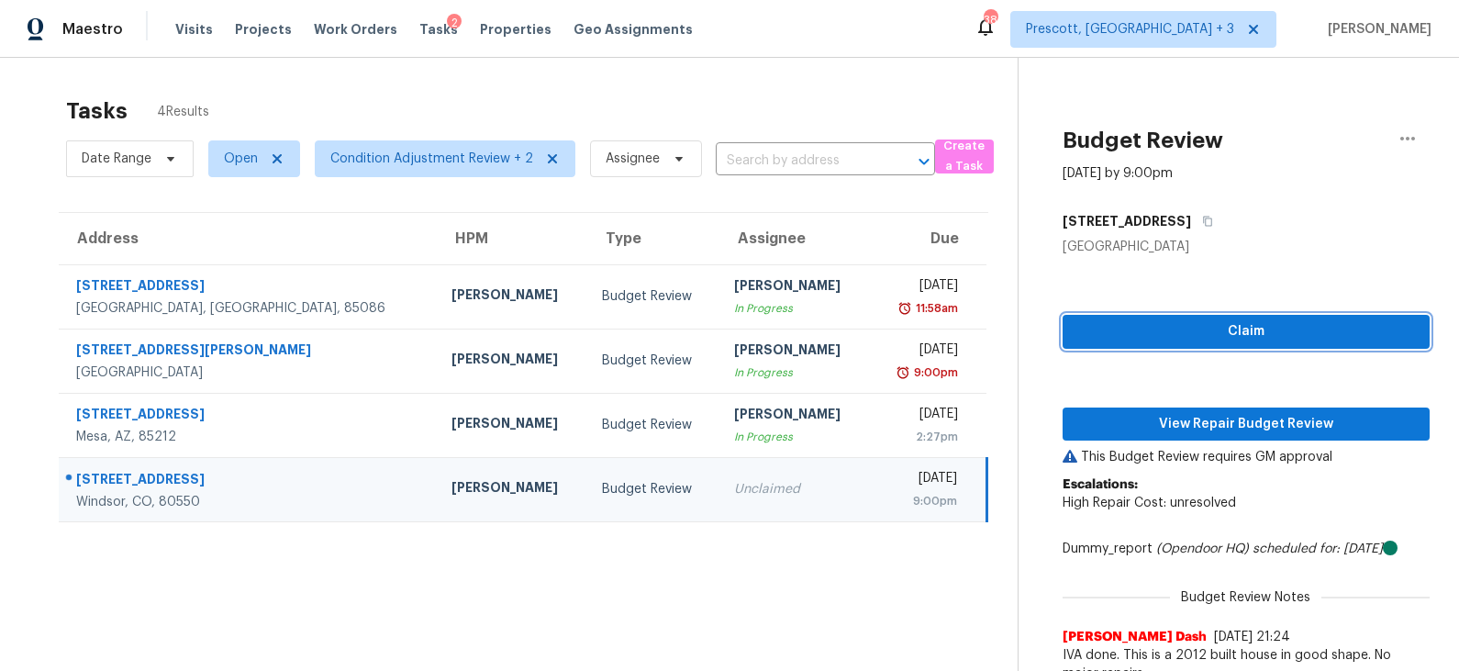
click at [1225, 325] on span "Claim" at bounding box center [1246, 331] width 338 height 23
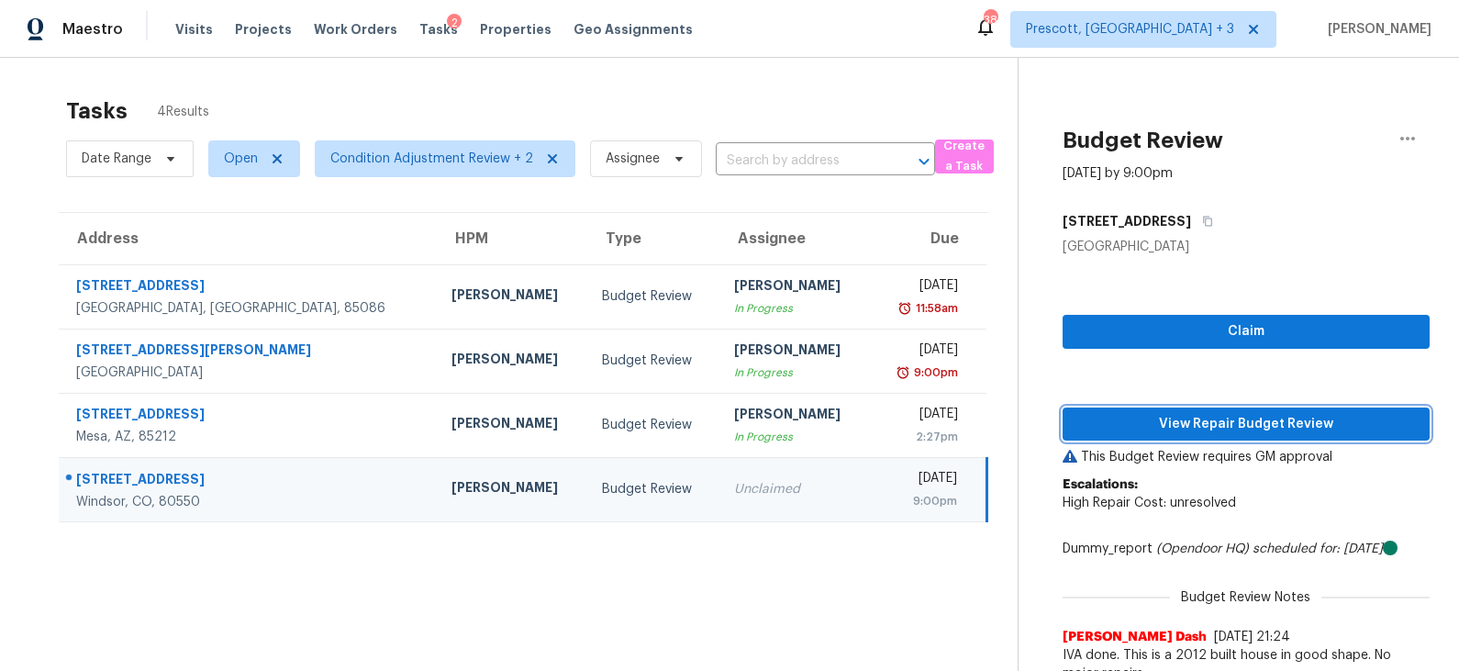
click at [1193, 421] on span "View Repair Budget Review" at bounding box center [1246, 424] width 338 height 23
